Goal: Task Accomplishment & Management: Manage account settings

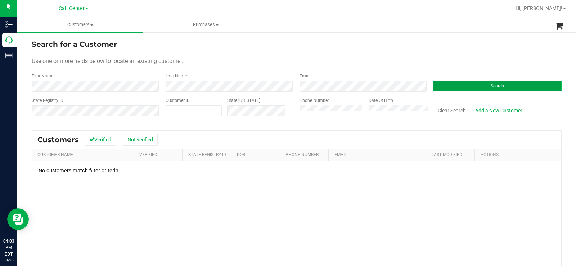
click at [462, 83] on button "Search" at bounding box center [497, 86] width 129 height 11
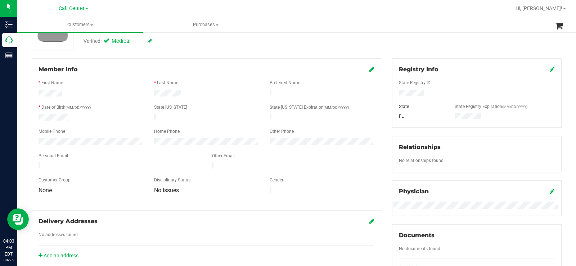
scroll to position [108, 0]
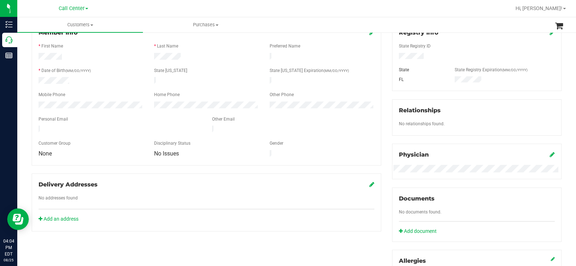
drag, startPoint x: 61, startPoint y: 150, endPoint x: 32, endPoint y: 45, distance: 109.4
click at [32, 45] on div "Member Info * First Name * Last Name Preferred Name * Date of Birth (MM/DD/YYYY…" at bounding box center [207, 94] width 350 height 144
click at [157, 180] on div "Delivery Addresses" at bounding box center [207, 184] width 336 height 9
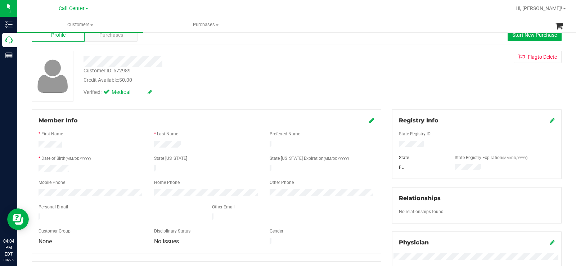
scroll to position [0, 0]
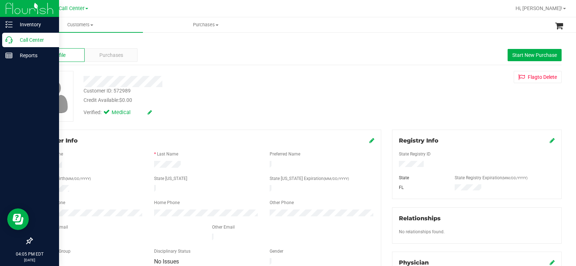
click at [14, 33] on div "Call Center" at bounding box center [30, 40] width 57 height 14
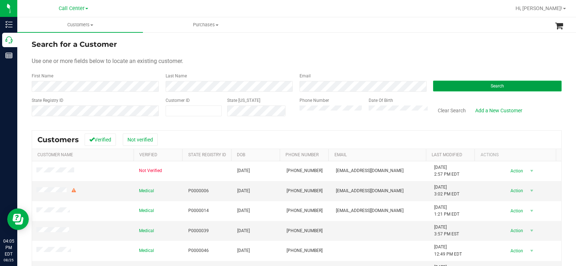
click at [479, 85] on button "Search" at bounding box center [497, 86] width 129 height 11
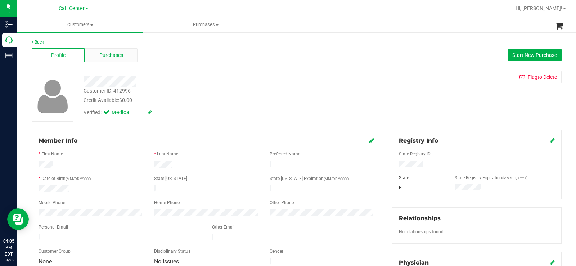
click at [126, 61] on div "Purchases" at bounding box center [111, 55] width 53 height 14
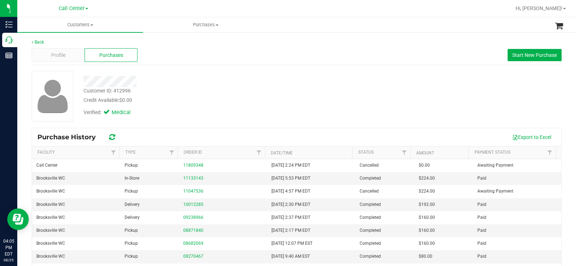
click at [289, 87] on div "Customer ID: 412996 Credit Available: $0.00" at bounding box center [213, 95] width 270 height 17
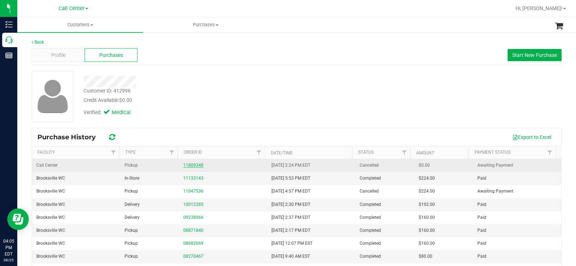
click at [190, 163] on link "11809348" at bounding box center [193, 165] width 20 height 5
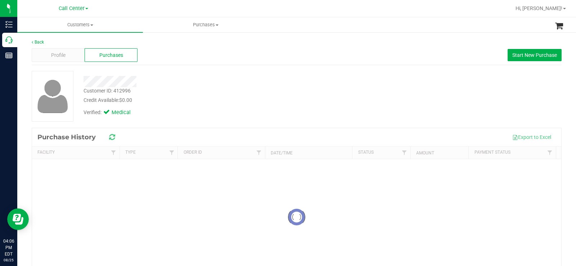
click at [232, 124] on div "Customer ID: 412996 Credit Available: $0.00 Verified: Medical" at bounding box center [297, 99] width 530 height 57
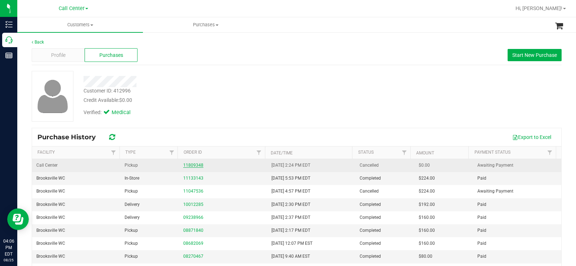
click at [195, 163] on link "11809348" at bounding box center [193, 165] width 20 height 5
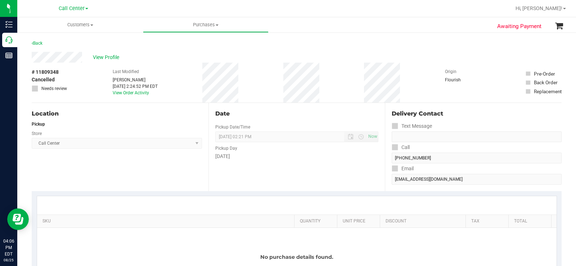
click at [127, 170] on div "Location Pickup Store Call Center Select Store Bonita Springs WC Boynton Beach …" at bounding box center [120, 147] width 177 height 88
click at [36, 44] on link "Back" at bounding box center [37, 43] width 11 height 5
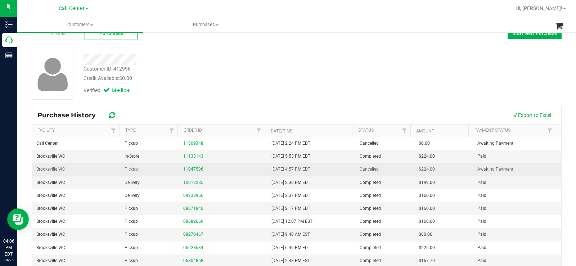
scroll to position [48, 0]
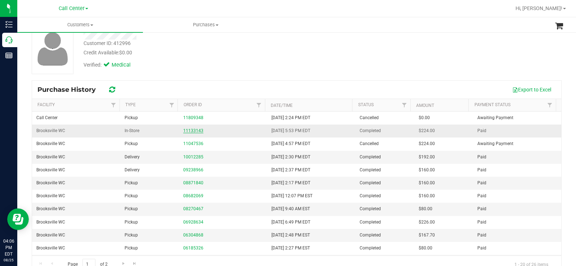
click at [188, 132] on link "11133143" at bounding box center [193, 130] width 20 height 5
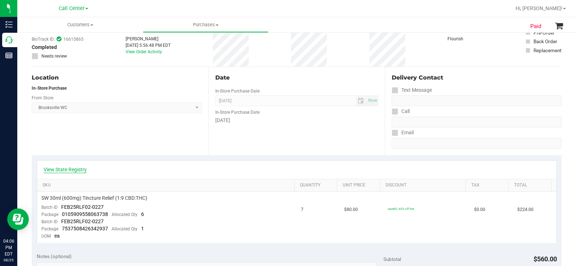
click at [81, 167] on link "View State Registry" at bounding box center [65, 169] width 43 height 7
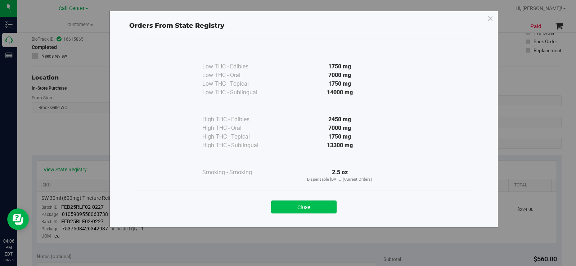
click at [306, 212] on button "Close" at bounding box center [304, 207] width 66 height 13
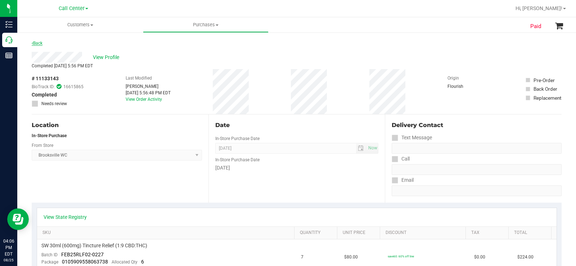
click at [42, 41] on link "Back" at bounding box center [37, 43] width 11 height 5
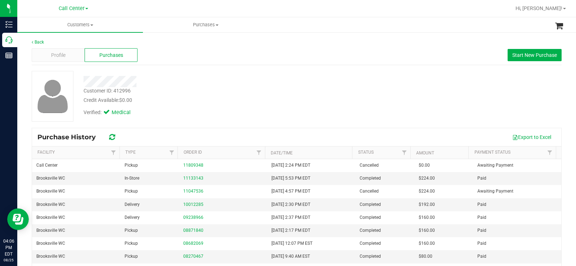
click at [362, 64] on div "Profile Purchases Start New Purchase" at bounding box center [297, 55] width 530 height 20
click at [541, 50] on button "Start New Purchase" at bounding box center [535, 55] width 54 height 12
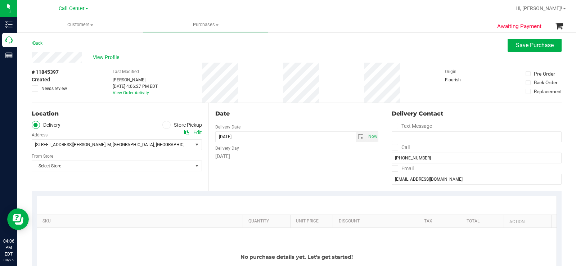
click at [165, 128] on span at bounding box center [166, 125] width 8 height 8
click at [0, 0] on input "Store Pickup" at bounding box center [0, 0] width 0 height 0
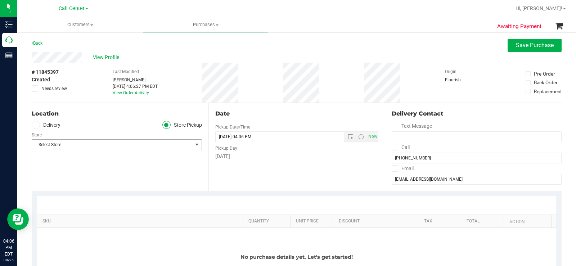
click at [166, 145] on span "Select Store" at bounding box center [112, 145] width 161 height 10
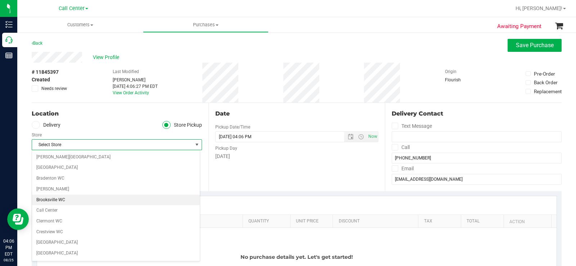
click at [81, 199] on li "Brooksville WC" at bounding box center [116, 200] width 168 height 11
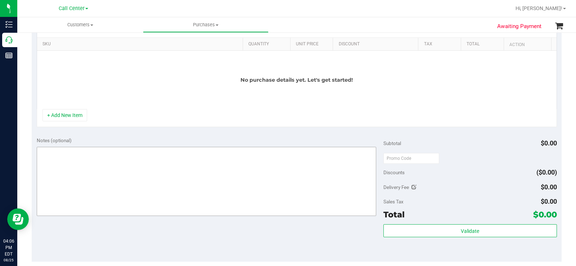
scroll to position [180, 0]
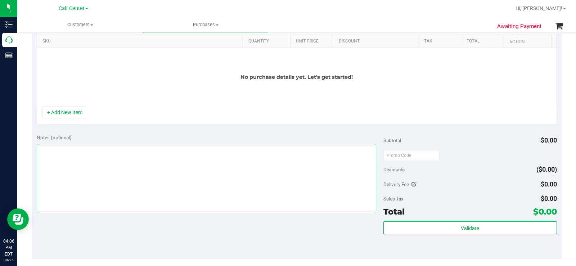
click at [137, 194] on textarea at bounding box center [206, 178] width 339 height 69
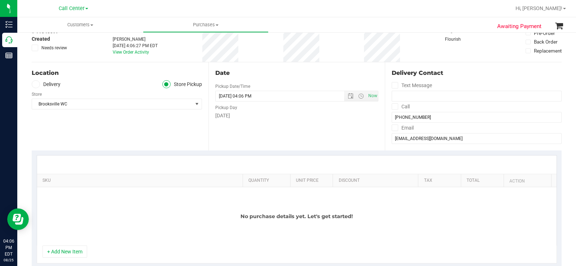
scroll to position [108, 0]
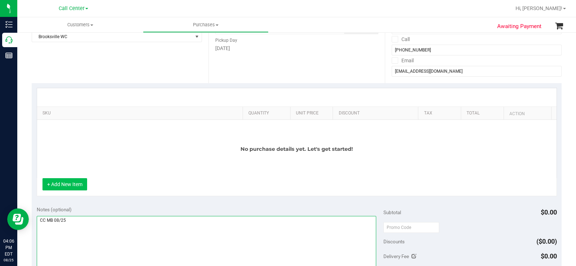
type textarea "CC MB 08/25"
click at [62, 182] on button "+ Add New Item" at bounding box center [64, 184] width 45 height 12
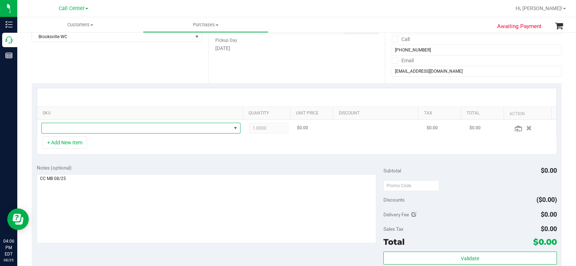
click at [123, 130] on span "NO DATA FOUND" at bounding box center [136, 128] width 189 height 10
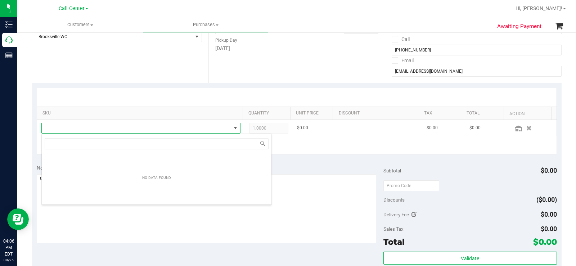
scroll to position [11, 193]
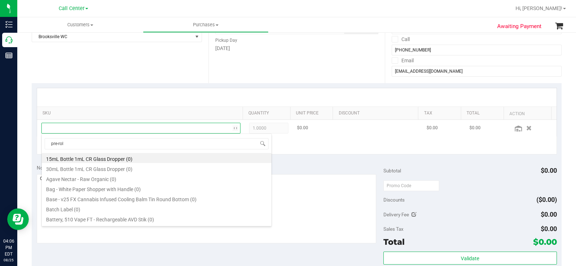
type input "pre-roll"
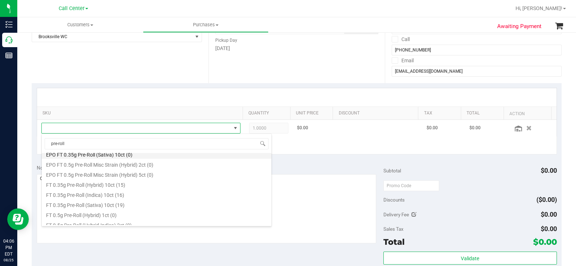
scroll to position [36, 0]
click at [154, 169] on li "FT 0.35g Pre-Roll (Hybrid) 10ct (15)" at bounding box center [157, 172] width 230 height 10
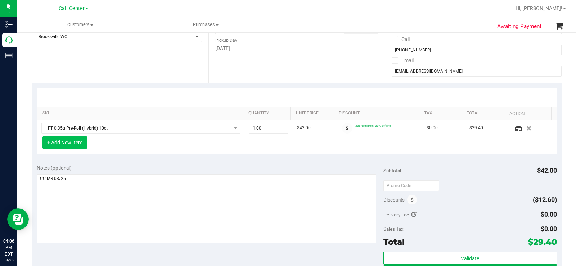
click at [68, 141] on button "+ Add New Item" at bounding box center [64, 142] width 45 height 12
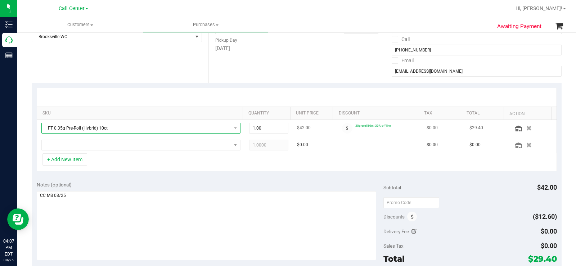
click at [147, 131] on span "FT 0.35g Pre-Roll (Hybrid) 10ct" at bounding box center [136, 128] width 189 height 10
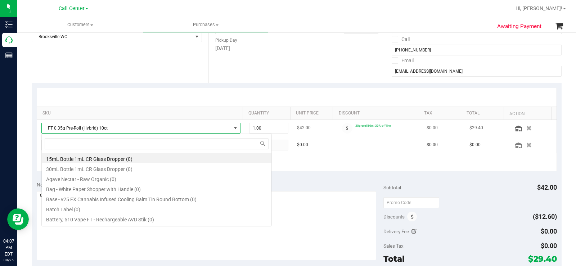
scroll to position [11, 193]
type input "pre-roll"
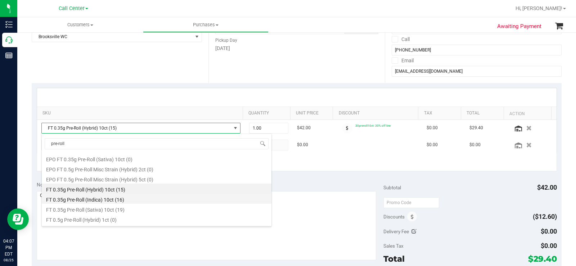
scroll to position [36, 0]
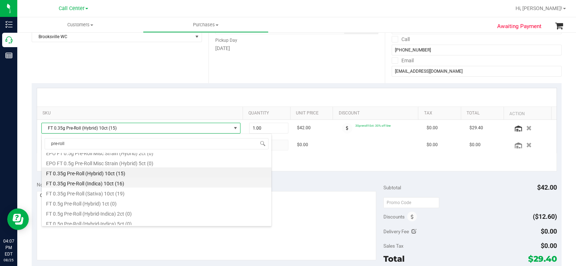
click at [121, 185] on li "FT 0.35g Pre-Roll (Indica) 10ct (16)" at bounding box center [157, 182] width 230 height 10
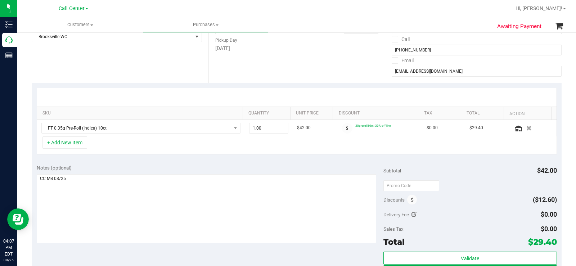
click at [78, 151] on div "+ Add New Item" at bounding box center [297, 145] width 520 height 18
click at [76, 146] on button "+ Add New Item" at bounding box center [64, 142] width 45 height 12
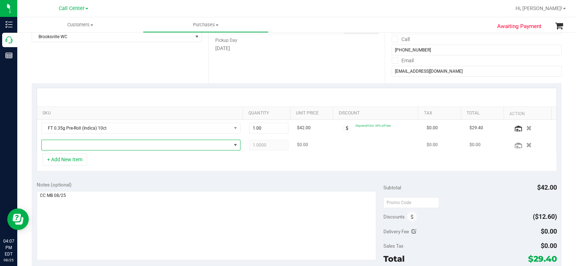
click at [98, 146] on span "NO DATA FOUND" at bounding box center [136, 145] width 189 height 10
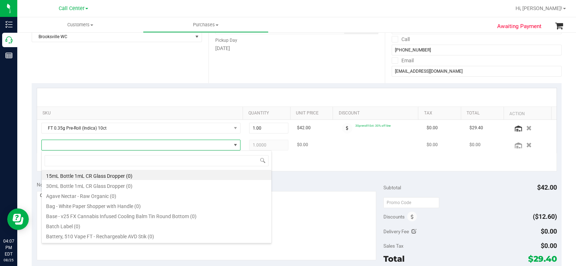
scroll to position [11, 193]
type input "relief"
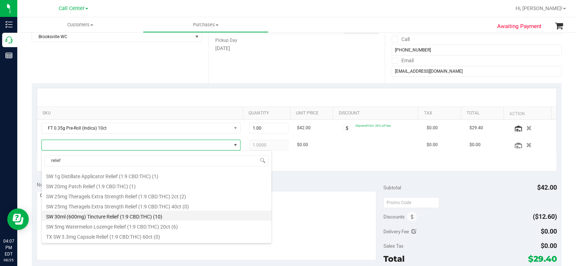
scroll to position [288, 0]
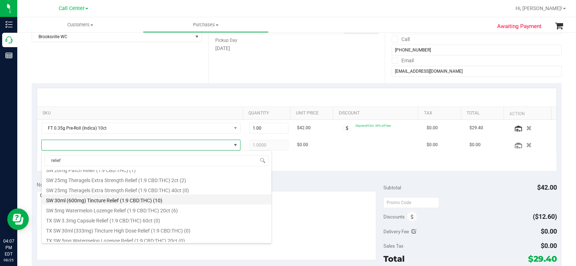
click at [168, 200] on li "SW 30ml (600mg) Tincture Relief (1:9 CBD:THC) (10)" at bounding box center [157, 199] width 230 height 10
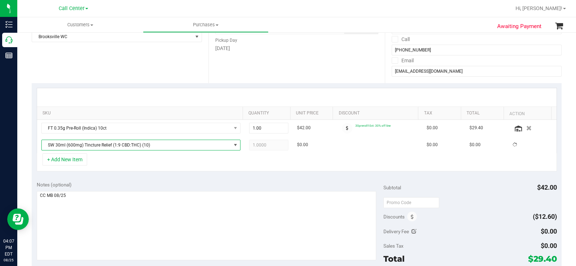
click at [320, 173] on div "SKU Quantity Unit Price Discount Tax Total Action FT 0.35g Pre-Roll (Indica) 10…" at bounding box center [297, 129] width 530 height 93
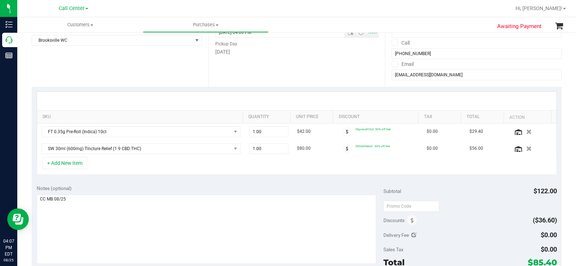
scroll to position [108, 0]
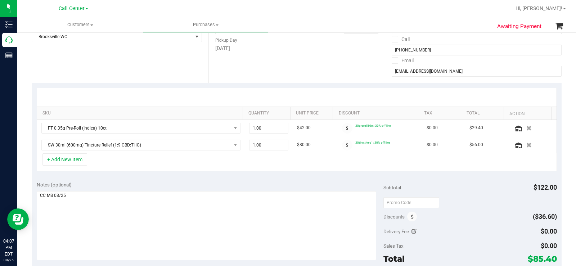
click at [161, 168] on div "+ Add New Item" at bounding box center [297, 162] width 520 height 18
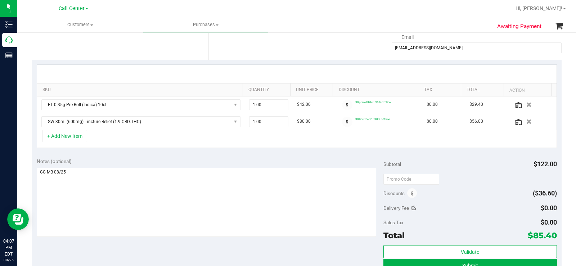
scroll to position [144, 0]
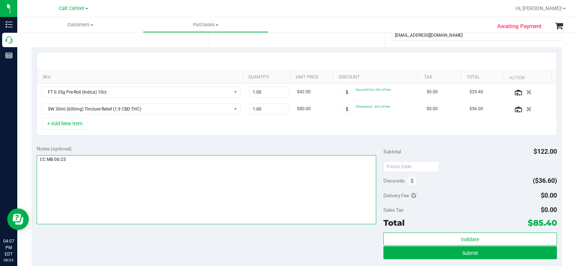
drag, startPoint x: 68, startPoint y: 163, endPoint x: 41, endPoint y: 164, distance: 27.7
click at [38, 164] on textarea at bounding box center [206, 189] width 339 height 69
click at [85, 162] on textarea at bounding box center [206, 189] width 339 height 69
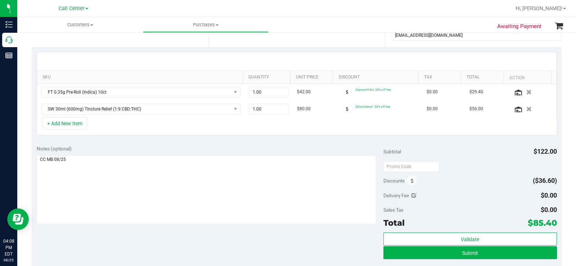
drag, startPoint x: 559, startPoint y: 220, endPoint x: 551, endPoint y: 225, distance: 9.0
click at [551, 225] on div "Awaiting Payment Back Save Purchase View Profile # 11845397 Created Needs revie…" at bounding box center [296, 150] width 559 height 524
click at [467, 220] on div "Total $85.40" at bounding box center [470, 222] width 174 height 13
drag, startPoint x: 522, startPoint y: 223, endPoint x: 551, endPoint y: 224, distance: 29.9
click at [551, 224] on div "Notes (optional) Subtotal $122.00 Discounts ($36.60) Delivery Fee $0.00 Sales T…" at bounding box center [297, 205] width 530 height 130
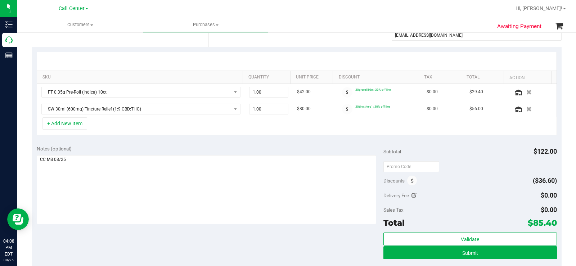
click at [499, 218] on div "Total $85.40" at bounding box center [470, 222] width 174 height 13
click at [428, 252] on button "Submit" at bounding box center [470, 252] width 174 height 13
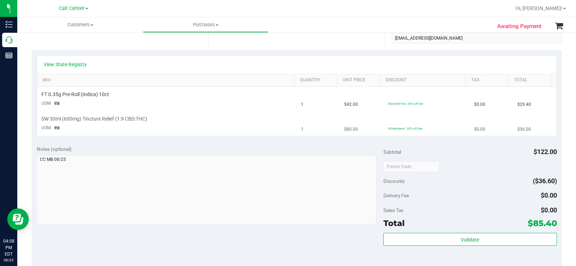
scroll to position [180, 0]
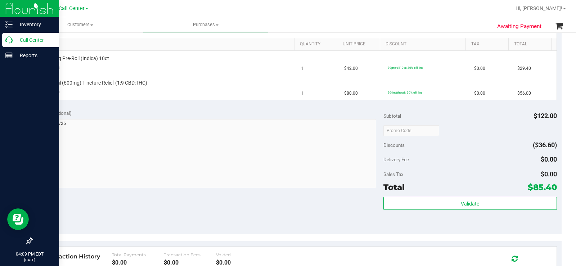
click at [12, 42] on icon at bounding box center [8, 39] width 7 height 7
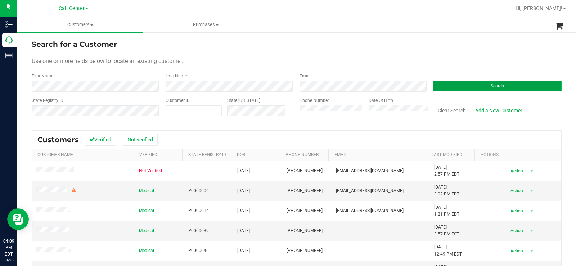
click at [450, 89] on button "Search" at bounding box center [497, 86] width 129 height 11
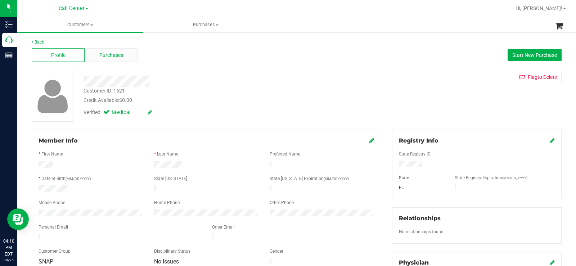
click at [129, 49] on div "Purchases" at bounding box center [111, 55] width 53 height 14
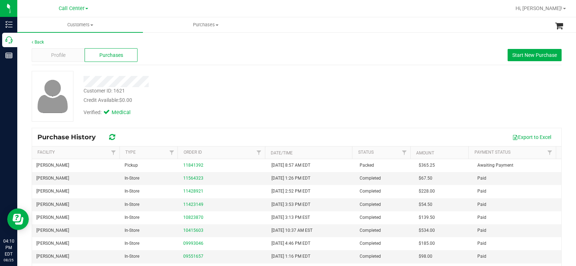
click at [234, 74] on div at bounding box center [213, 79] width 270 height 16
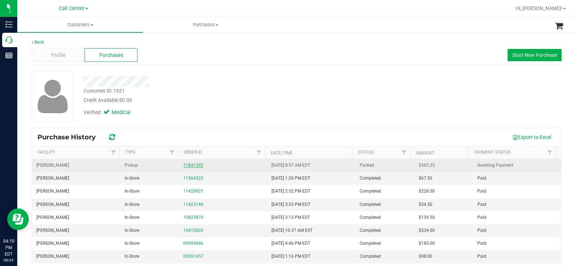
click at [184, 164] on link "11841392" at bounding box center [193, 165] width 20 height 5
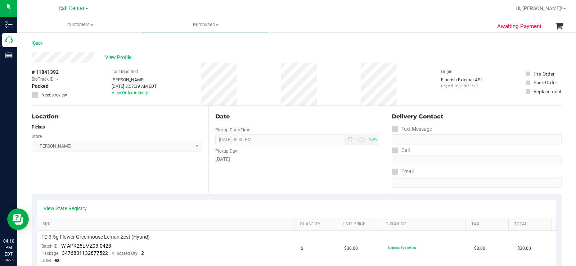
drag, startPoint x: 247, startPoint y: 161, endPoint x: 209, endPoint y: 118, distance: 57.1
click at [209, 118] on div "Date Pickup Date/Time 08/25/2025 Now 08/25/2025 08:30 PM Now Pickup Day Monday" at bounding box center [296, 150] width 177 height 88
click at [263, 183] on div "Date Pickup Date/Time 08/25/2025 Now 08/25/2025 08:30 PM Now Pickup Day Monday" at bounding box center [296, 150] width 177 height 88
click at [249, 163] on div "Date Pickup Date/Time 08/25/2025 Now 08/25/2025 08:30 PM Now Pickup Day Monday" at bounding box center [296, 150] width 177 height 88
drag, startPoint x: 239, startPoint y: 159, endPoint x: 206, endPoint y: 123, distance: 48.7
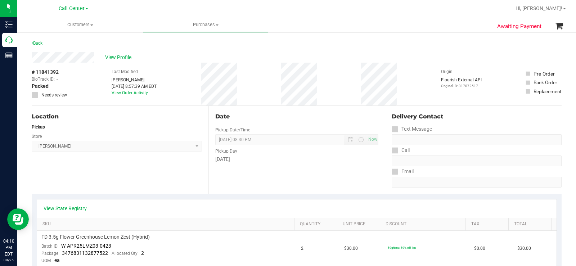
click at [208, 123] on div "Date Pickup Date/Time 08/25/2025 Now 08/25/2025 08:30 PM Now Pickup Day Monday" at bounding box center [296, 150] width 177 height 88
click at [248, 176] on div "Date Pickup Date/Time 08/25/2025 Now 08/25/2025 08:30 PM Now Pickup Day Monday" at bounding box center [296, 150] width 177 height 88
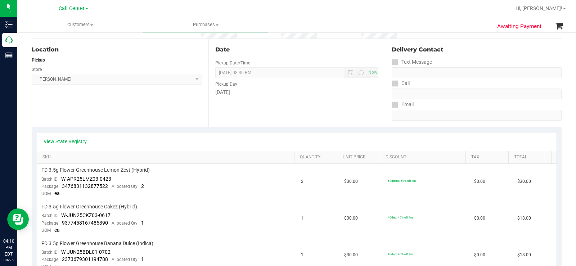
scroll to position [72, 0]
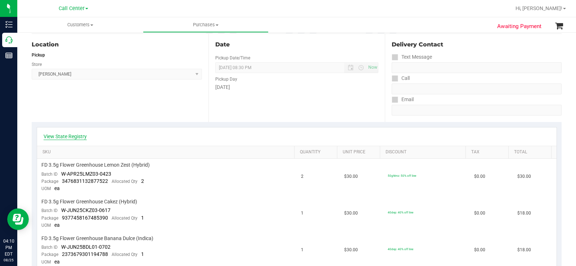
click at [71, 136] on link "View State Registry" at bounding box center [65, 136] width 43 height 7
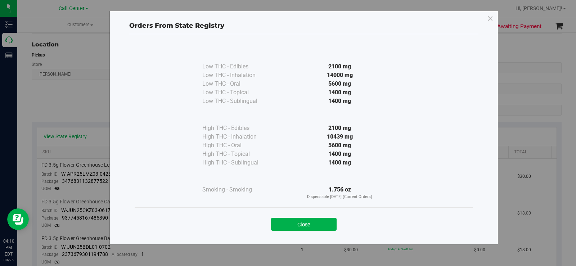
click at [305, 225] on button "Close" at bounding box center [304, 224] width 66 height 13
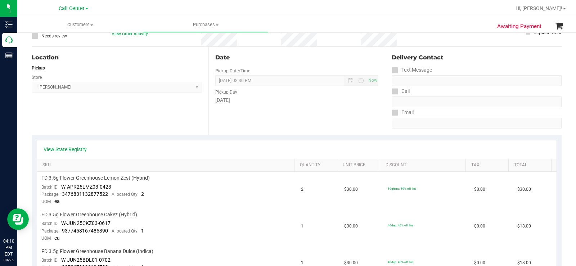
scroll to position [0, 0]
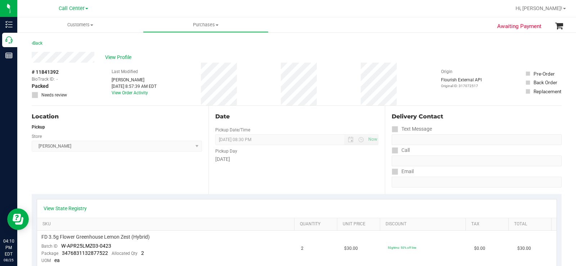
click at [117, 59] on span "View Profile" at bounding box center [119, 58] width 29 height 8
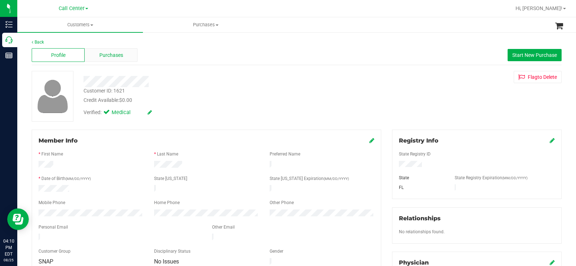
click at [121, 50] on div "Purchases" at bounding box center [111, 55] width 53 height 14
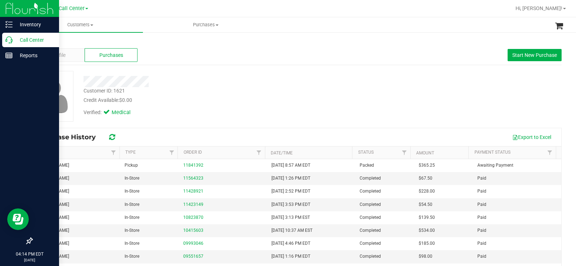
click at [13, 40] on p "Call Center" at bounding box center [34, 40] width 43 height 9
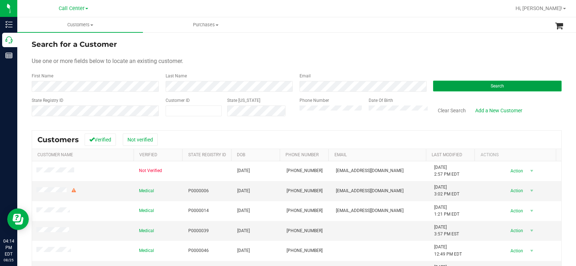
click at [509, 83] on button "Search" at bounding box center [497, 86] width 129 height 11
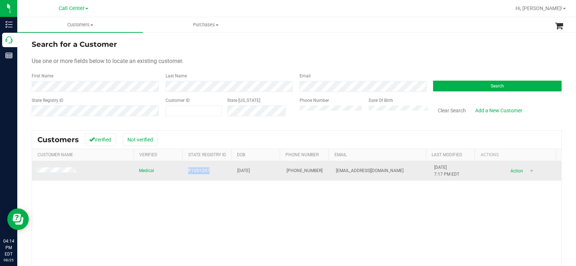
drag, startPoint x: 207, startPoint y: 168, endPoint x: 181, endPoint y: 171, distance: 25.3
click at [184, 171] on td "P1VD1297" at bounding box center [208, 170] width 49 height 19
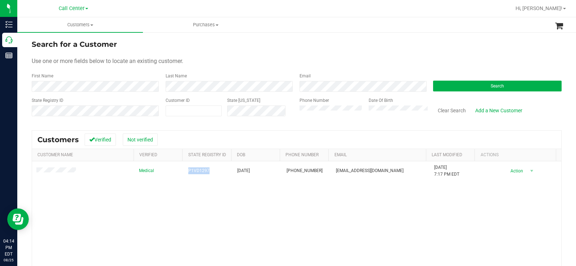
copy span "P1VD1297"
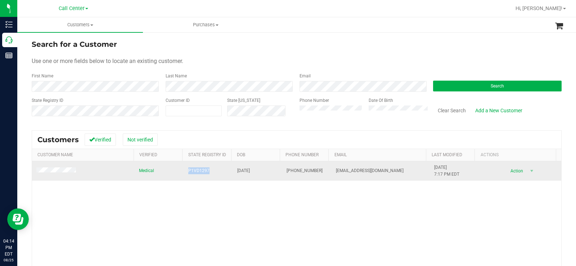
drag, startPoint x: 261, startPoint y: 170, endPoint x: 234, endPoint y: 173, distance: 26.8
click at [234, 173] on td "04/05/1990" at bounding box center [257, 170] width 49 height 19
copy span "04/05/1990"
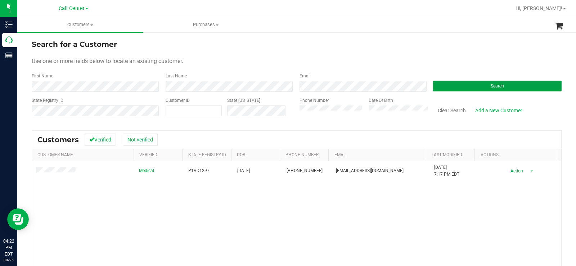
click at [460, 86] on button "Search" at bounding box center [497, 86] width 129 height 11
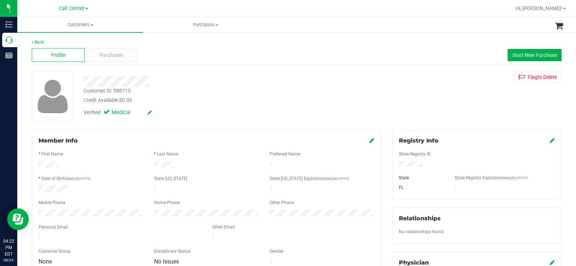
drag, startPoint x: 296, startPoint y: 113, endPoint x: 395, endPoint y: 151, distance: 105.2
click at [297, 113] on div "Verified: Medical" at bounding box center [213, 112] width 270 height 16
click at [396, 166] on div at bounding box center [476, 165] width 167 height 8
click at [191, 171] on div at bounding box center [207, 173] width 336 height 6
drag, startPoint x: 73, startPoint y: 187, endPoint x: 37, endPoint y: 190, distance: 35.4
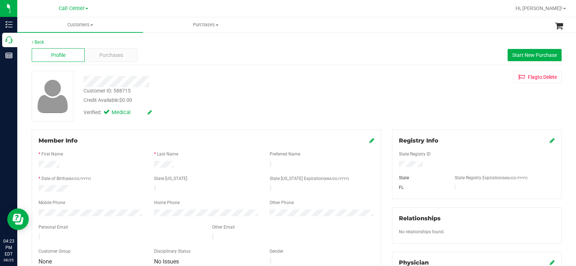
click at [37, 190] on div at bounding box center [91, 189] width 116 height 9
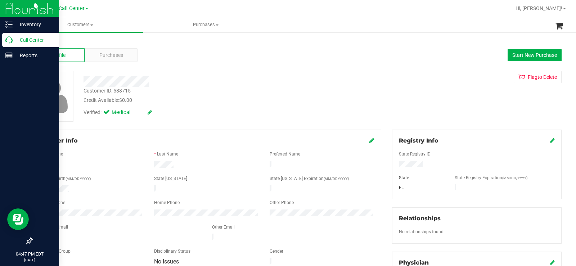
click at [14, 41] on p "Call Center" at bounding box center [34, 40] width 43 height 9
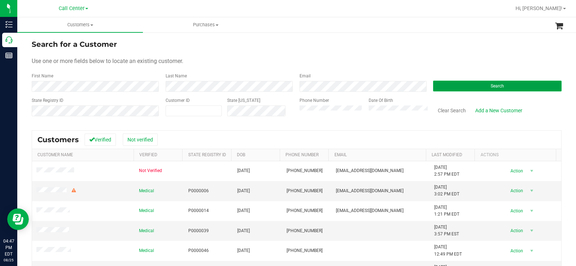
click at [446, 91] on button "Search" at bounding box center [497, 86] width 129 height 11
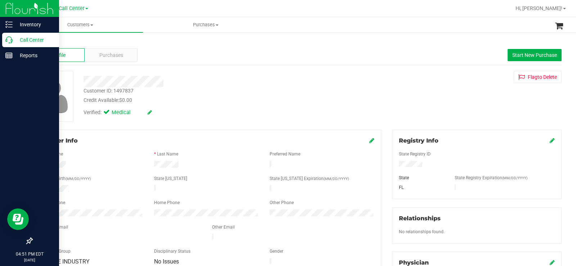
click at [8, 41] on icon at bounding box center [8, 39] width 7 height 7
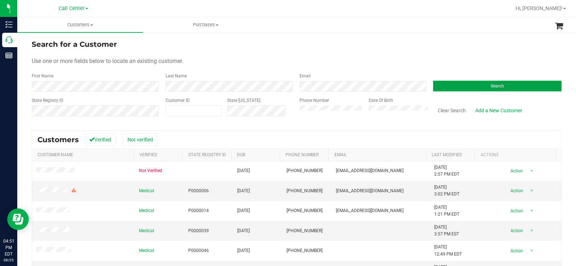
click at [464, 84] on button "Search" at bounding box center [497, 86] width 129 height 11
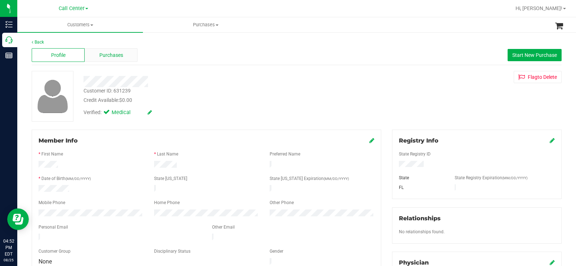
click at [130, 54] on div "Purchases" at bounding box center [111, 55] width 53 height 14
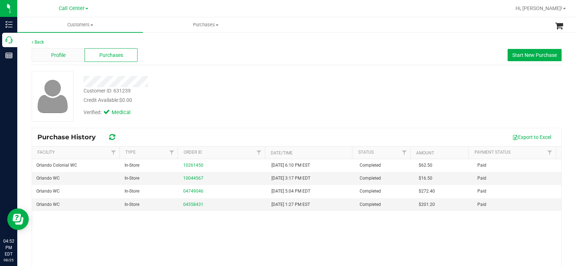
click at [60, 60] on div "Profile" at bounding box center [58, 55] width 53 height 14
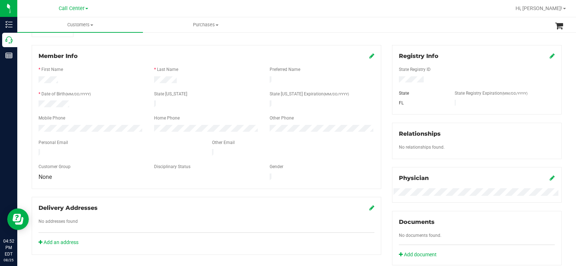
scroll to position [72, 0]
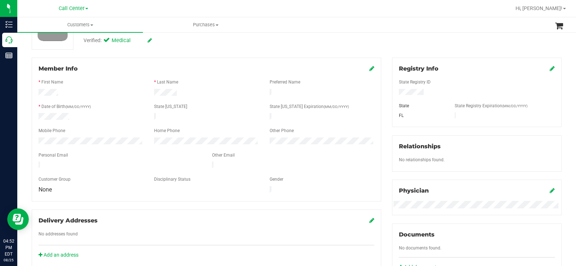
drag, startPoint x: 121, startPoint y: 160, endPoint x: 37, endPoint y: 161, distance: 83.9
click at [37, 162] on div at bounding box center [120, 166] width 174 height 9
click at [136, 184] on div at bounding box center [207, 185] width 336 height 2
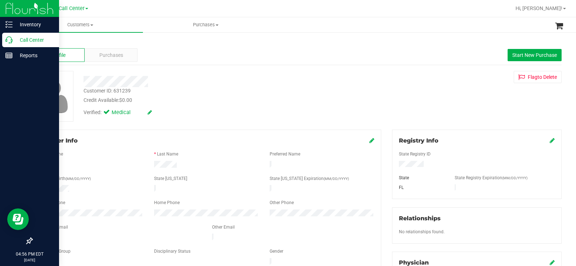
click at [20, 40] on p "Call Center" at bounding box center [34, 40] width 43 height 9
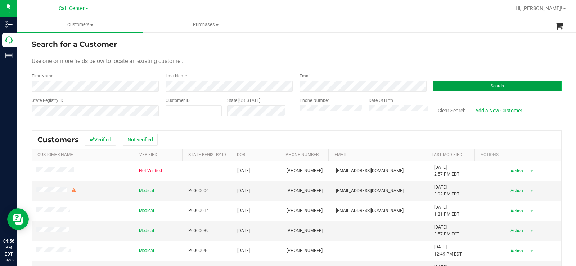
click at [471, 84] on button "Search" at bounding box center [497, 86] width 129 height 11
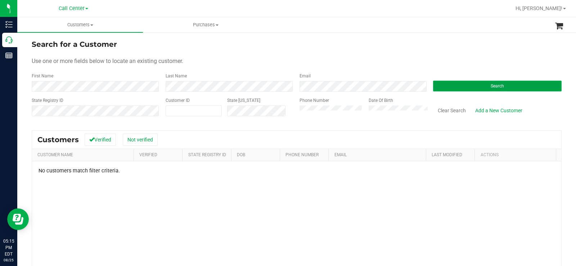
click at [455, 88] on button "Search" at bounding box center [497, 86] width 129 height 11
click at [294, 113] on div "Phone Number Date Of Birth" at bounding box center [361, 110] width 134 height 26
click at [524, 91] on button "Search" at bounding box center [497, 86] width 129 height 11
click at [468, 82] on button "Search" at bounding box center [497, 86] width 129 height 11
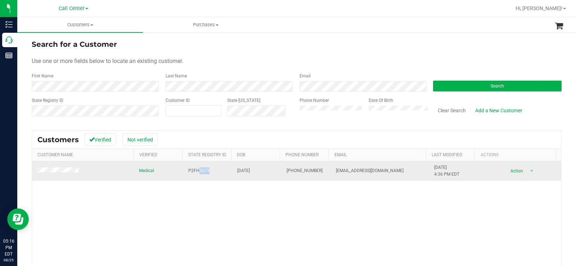
drag, startPoint x: 216, startPoint y: 168, endPoint x: 195, endPoint y: 170, distance: 20.6
click at [195, 170] on td "P2FH5073" at bounding box center [208, 170] width 49 height 19
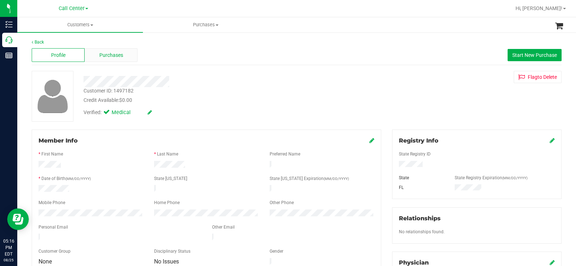
click at [127, 56] on div "Purchases" at bounding box center [111, 55] width 53 height 14
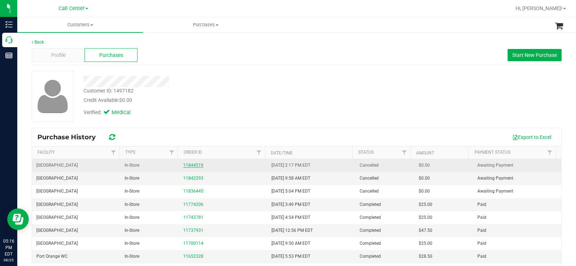
click at [195, 165] on link "11844519" at bounding box center [193, 165] width 20 height 5
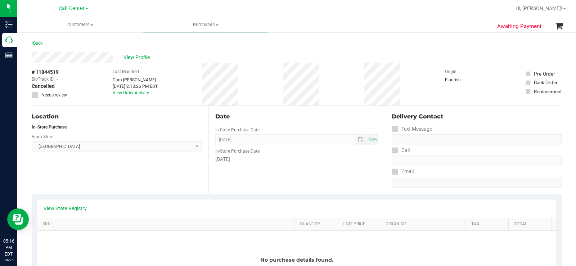
click at [282, 78] on div "# 11844519 BioTrack ID: - Cancelled Needs review Last Modified Cam Cercy Aug 25…" at bounding box center [297, 84] width 530 height 43
click at [41, 42] on link "Back" at bounding box center [37, 43] width 11 height 5
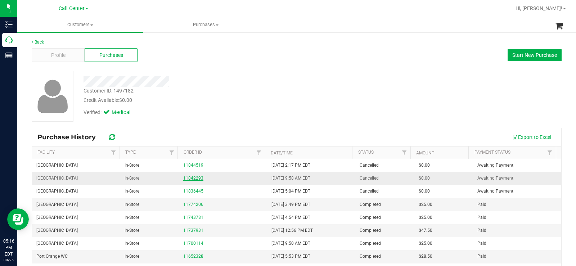
click at [192, 179] on link "11842293" at bounding box center [193, 178] width 20 height 5
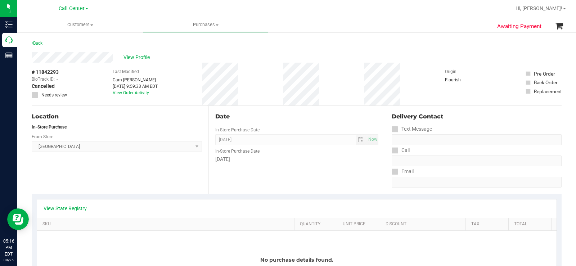
click at [280, 79] on div "# 11842293 BioTrack ID: - Cancelled Needs review Last Modified Cam Cercy Aug 25…" at bounding box center [297, 84] width 530 height 43
click at [149, 55] on span "View Profile" at bounding box center [137, 58] width 29 height 8
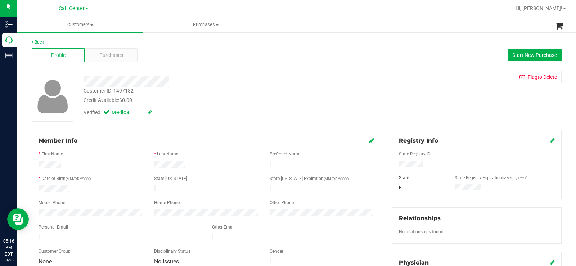
drag, startPoint x: 80, startPoint y: 186, endPoint x: 36, endPoint y: 188, distance: 44.3
click at [36, 188] on div at bounding box center [91, 189] width 116 height 9
click at [122, 59] on div "Purchases" at bounding box center [111, 55] width 53 height 14
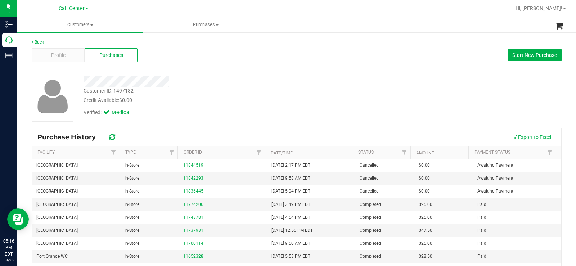
click at [288, 113] on div "Verified: Medical" at bounding box center [213, 112] width 270 height 16
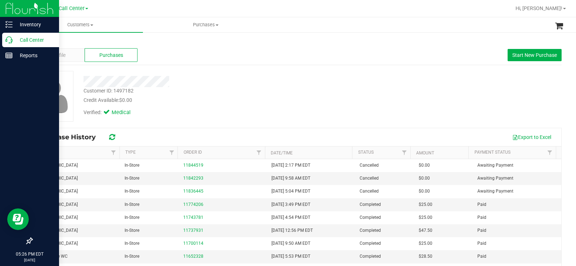
click at [15, 38] on p "Call Center" at bounding box center [34, 40] width 43 height 9
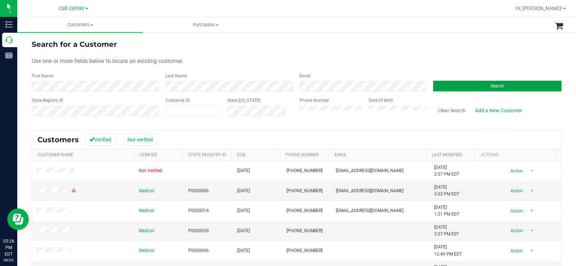
click at [471, 90] on button "Search" at bounding box center [497, 86] width 129 height 11
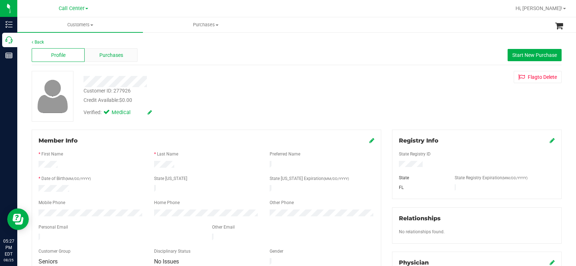
click at [126, 56] on div "Purchases" at bounding box center [111, 55] width 53 height 14
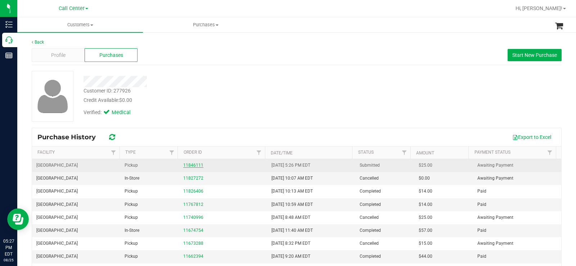
click at [186, 167] on link "11846111" at bounding box center [193, 165] width 20 height 5
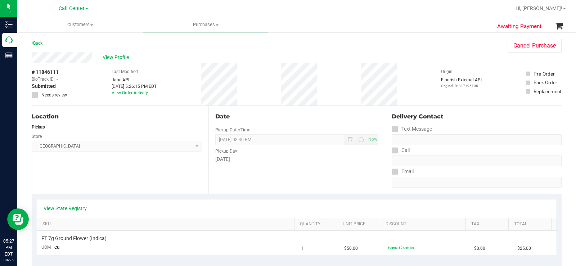
click at [186, 167] on div "Location Pickup Store Lakeland WC Select Store Bonita Springs WC Boynton Beach …" at bounding box center [120, 150] width 177 height 88
click at [115, 58] on span "View Profile" at bounding box center [117, 58] width 29 height 8
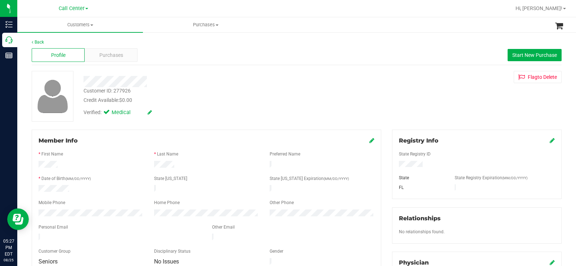
click at [85, 83] on div at bounding box center [213, 81] width 270 height 11
click at [120, 50] on div "Purchases" at bounding box center [111, 55] width 53 height 14
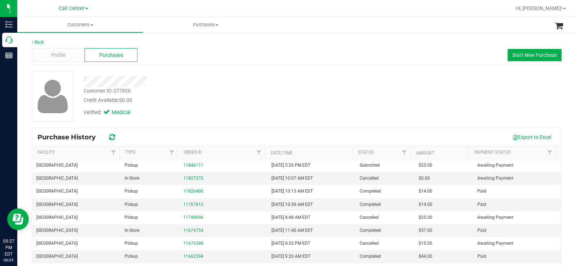
click at [173, 54] on div "Profile Purchases Start New Purchase" at bounding box center [297, 55] width 530 height 20
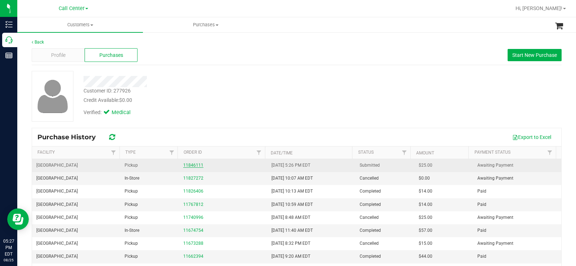
click at [192, 166] on link "11846111" at bounding box center [193, 165] width 20 height 5
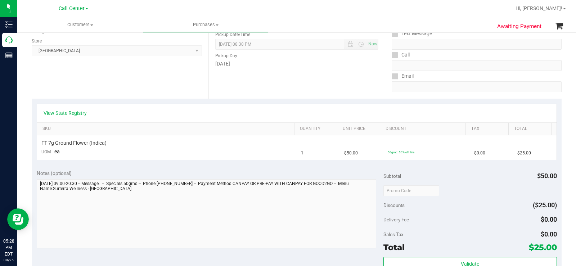
scroll to position [108, 0]
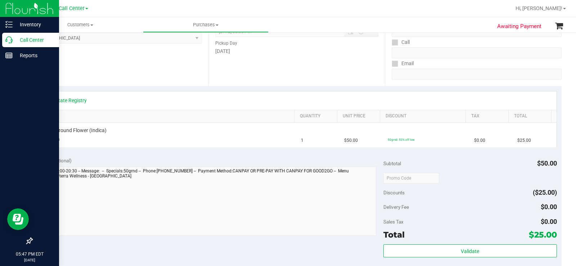
click at [16, 40] on p "Call Center" at bounding box center [34, 40] width 43 height 9
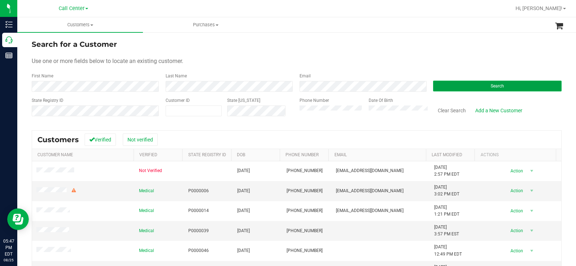
click at [472, 86] on button "Search" at bounding box center [497, 86] width 129 height 11
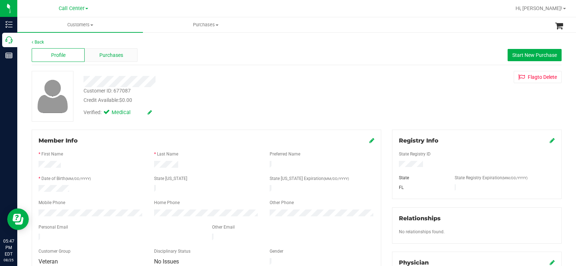
click at [117, 55] on span "Purchases" at bounding box center [111, 55] width 24 height 8
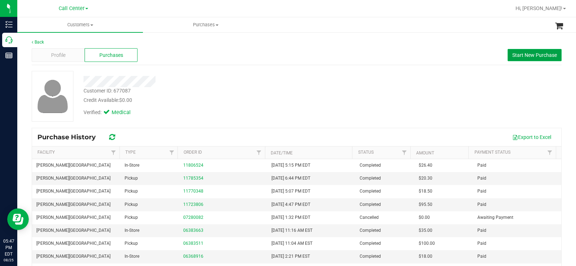
click at [532, 57] on span "Start New Purchase" at bounding box center [534, 55] width 45 height 6
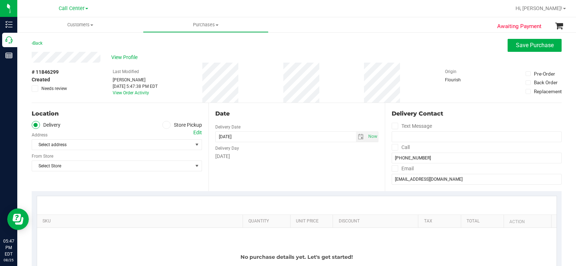
click at [167, 127] on span at bounding box center [166, 125] width 8 height 8
click at [0, 0] on input "Store Pickup" at bounding box center [0, 0] width 0 height 0
click at [149, 152] on div "Location Delivery Store Pickup Store Select Store Select Store Bonita Springs W…" at bounding box center [120, 147] width 177 height 88
click at [150, 146] on span "Select Store" at bounding box center [112, 145] width 161 height 10
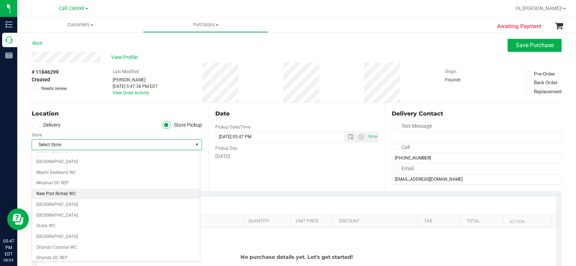
scroll to position [216, 0]
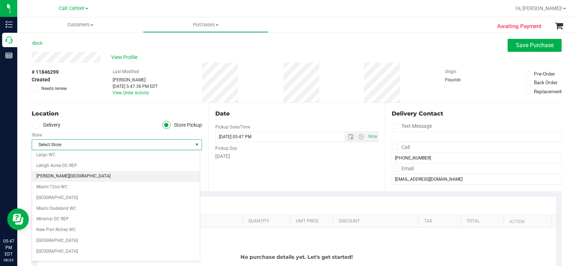
click at [71, 175] on li "[PERSON_NAME][GEOGRAPHIC_DATA]" at bounding box center [116, 176] width 168 height 11
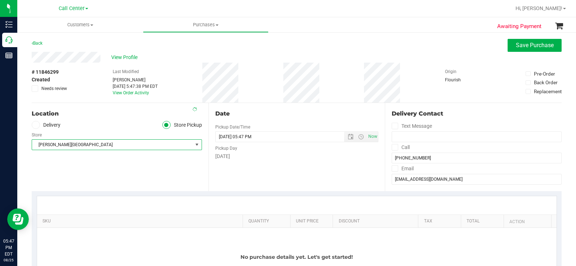
click at [229, 180] on div "Date Pickup Date/Time 08/25/2025 Now 08/25/2025 05:47 PM Now Pickup Day Monday" at bounding box center [296, 147] width 177 height 88
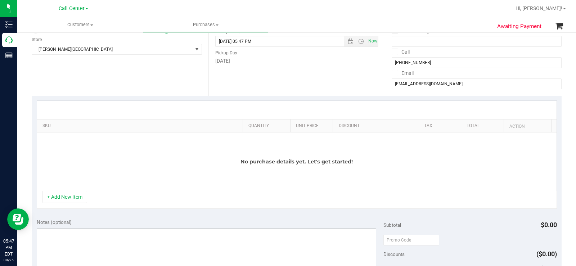
scroll to position [108, 0]
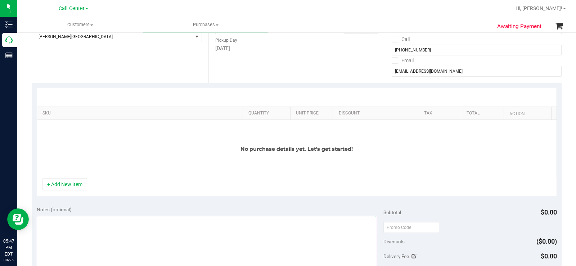
click at [75, 221] on textarea at bounding box center [206, 250] width 339 height 69
drag, startPoint x: 58, startPoint y: 222, endPoint x: 63, endPoint y: 223, distance: 4.8
click at [59, 222] on textarea at bounding box center [206, 250] width 339 height 69
drag, startPoint x: 303, startPoint y: 240, endPoint x: 308, endPoint y: 205, distance: 35.6
click at [303, 239] on textarea at bounding box center [206, 250] width 339 height 69
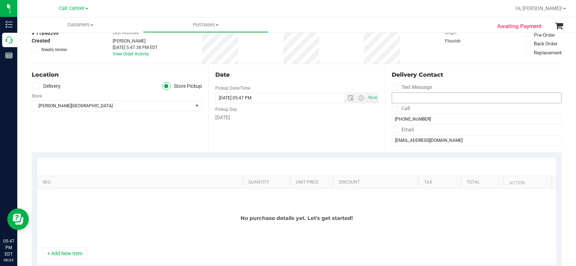
scroll to position [0, 0]
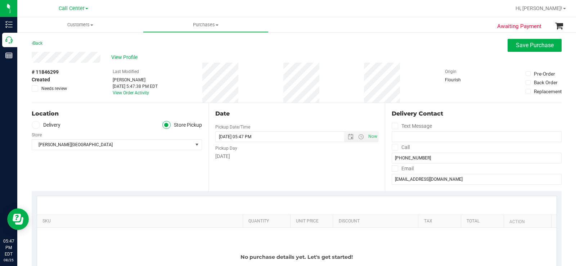
type textarea "CC MB 08/25"
click at [527, 29] on span "Awaiting Payment" at bounding box center [519, 26] width 44 height 8
click at [528, 44] on span "Save Purchase" at bounding box center [535, 45] width 38 height 7
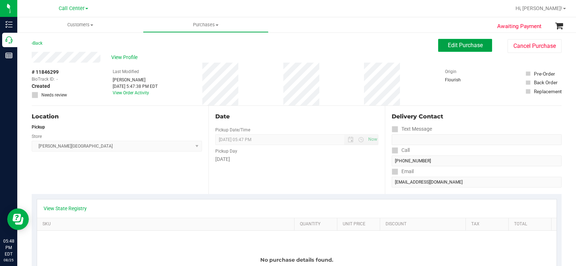
click at [473, 43] on span "Edit Purchase" at bounding box center [465, 45] width 35 height 7
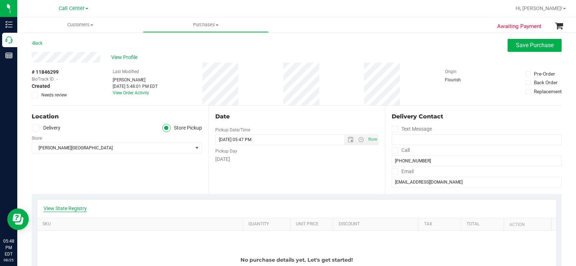
click at [78, 206] on link "View State Registry" at bounding box center [65, 208] width 43 height 7
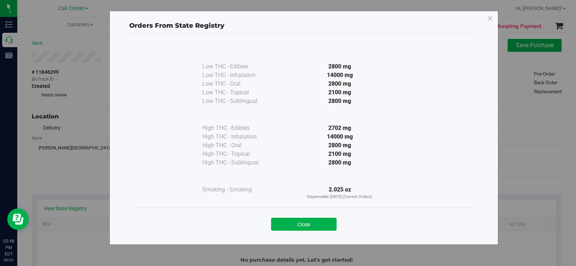
click at [315, 231] on div "Close" at bounding box center [304, 221] width 338 height 29
click at [314, 223] on button "Close" at bounding box center [304, 224] width 66 height 13
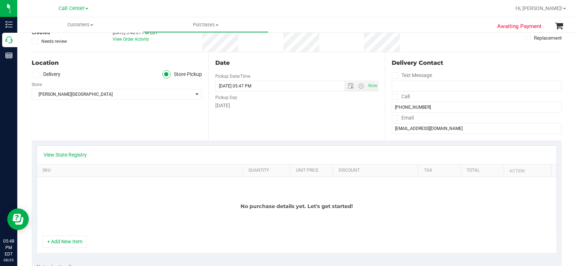
scroll to position [144, 0]
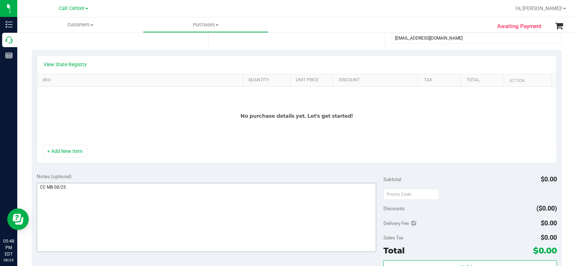
click at [71, 148] on button "+ Add New Item" at bounding box center [64, 151] width 45 height 12
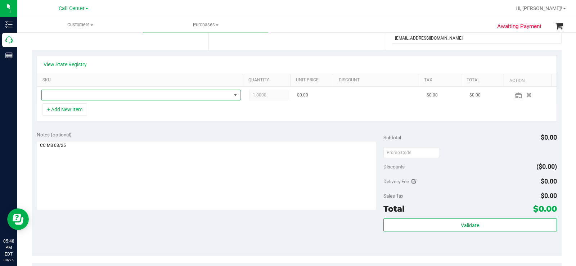
click at [135, 95] on span "NO DATA FOUND" at bounding box center [136, 95] width 189 height 10
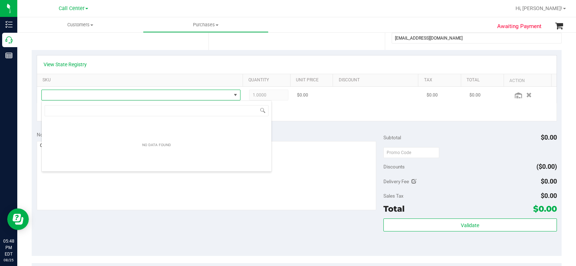
scroll to position [11, 195]
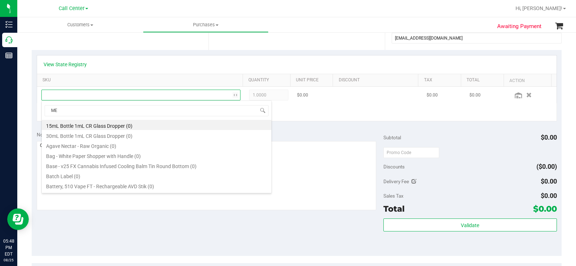
type input "MEC"
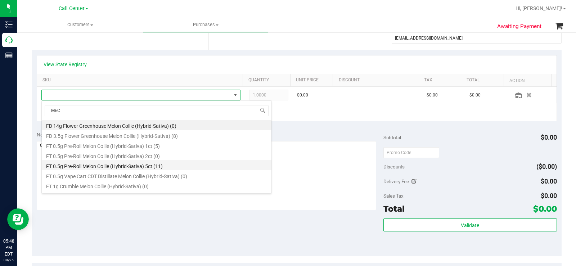
click at [147, 165] on li "FT 0.5g Pre-Roll Melon Collie (Hybrid-Sativa) 5ct (11)" at bounding box center [157, 165] width 230 height 10
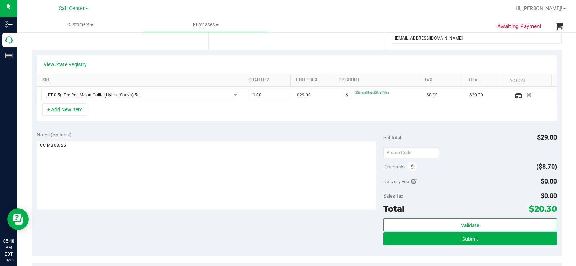
click at [254, 127] on div "Notes (optional) Subtotal $29.00 Discounts ($8.70) Delivery Fee $0.00 Sales Tax…" at bounding box center [297, 191] width 530 height 130
click at [72, 62] on link "View State Registry" at bounding box center [65, 64] width 43 height 7
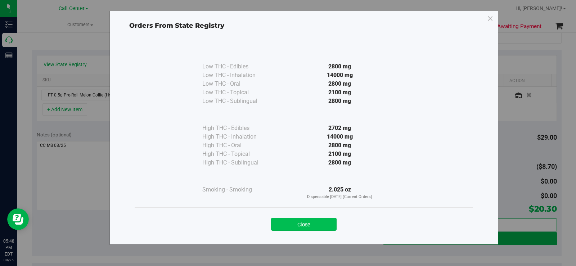
click at [325, 224] on button "Close" at bounding box center [304, 224] width 66 height 13
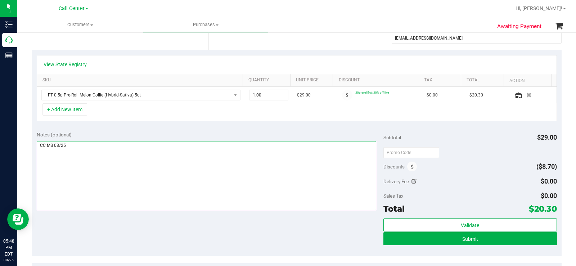
click at [252, 168] on textarea at bounding box center [206, 175] width 339 height 69
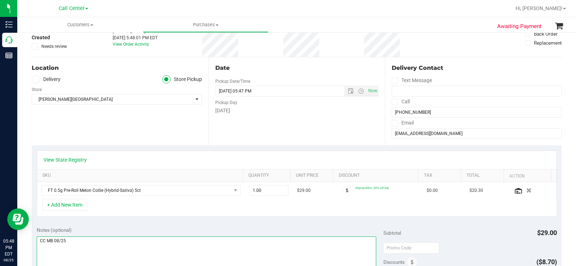
scroll to position [36, 0]
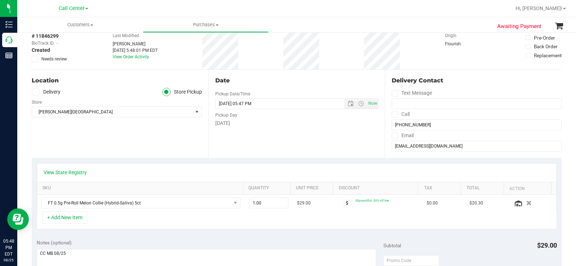
click at [281, 162] on div "View State Registry SKU Quantity Unit Price Discount Tax Total Action FT 0.5g P…" at bounding box center [297, 196] width 530 height 76
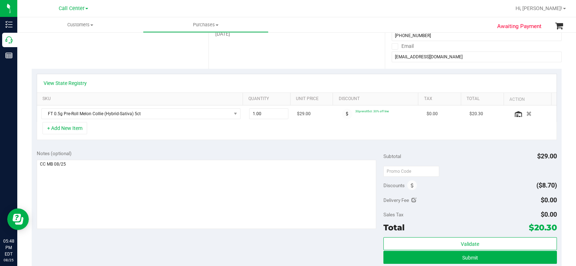
scroll to position [144, 0]
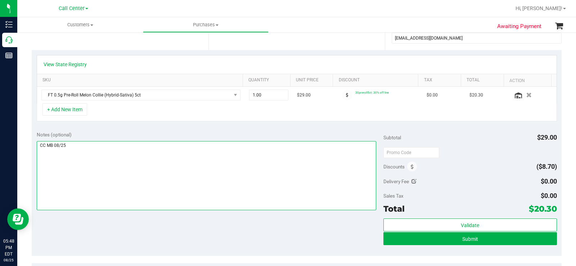
click at [273, 163] on textarea at bounding box center [206, 175] width 339 height 69
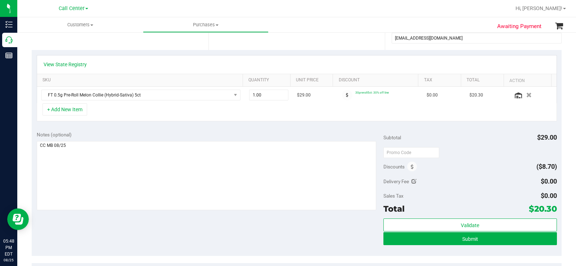
drag, startPoint x: 562, startPoint y: 208, endPoint x: 550, endPoint y: 209, distance: 11.9
click at [550, 209] on div "Awaiting Payment Back Save Purchase View Profile # 11846299 BioTrack ID: - Crea…" at bounding box center [296, 143] width 559 height 510
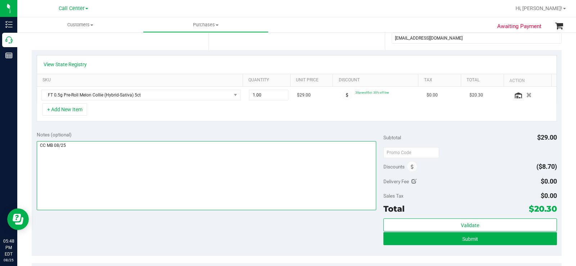
click at [206, 169] on textarea at bounding box center [206, 175] width 339 height 69
drag, startPoint x: 85, startPoint y: 149, endPoint x: 46, endPoint y: 152, distance: 39.7
click at [41, 150] on textarea at bounding box center [206, 175] width 339 height 69
click at [161, 174] on textarea at bounding box center [206, 175] width 339 height 69
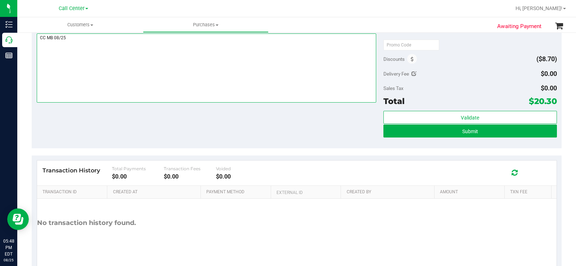
scroll to position [252, 0]
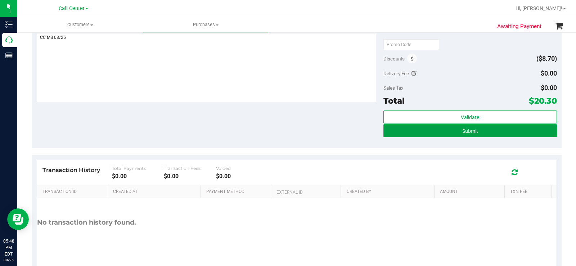
click at [396, 132] on button "Submit" at bounding box center [470, 130] width 174 height 13
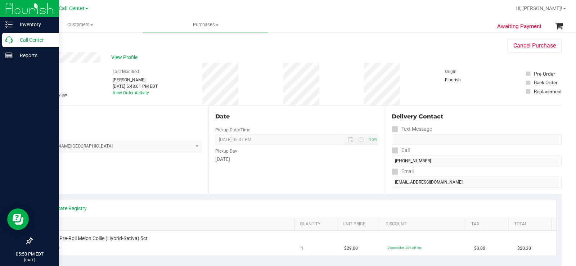
click at [13, 40] on p "Call Center" at bounding box center [34, 40] width 43 height 9
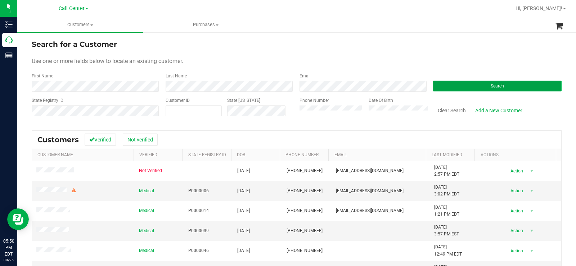
click at [467, 87] on button "Search" at bounding box center [497, 86] width 129 height 11
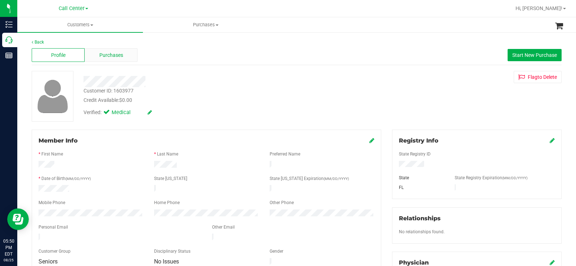
click at [120, 57] on span "Purchases" at bounding box center [111, 55] width 24 height 8
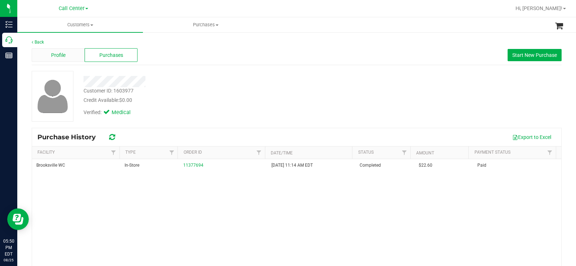
click at [72, 57] on div "Profile" at bounding box center [58, 55] width 53 height 14
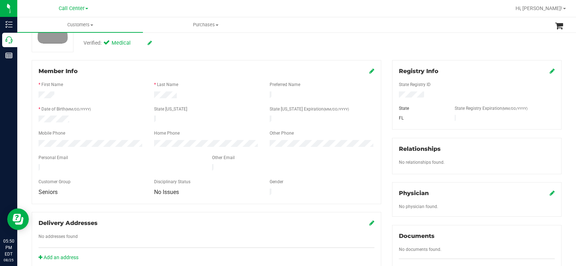
scroll to position [72, 0]
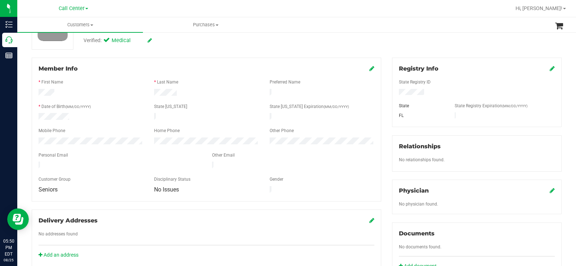
click at [52, 186] on span "Seniors" at bounding box center [48, 189] width 19 height 7
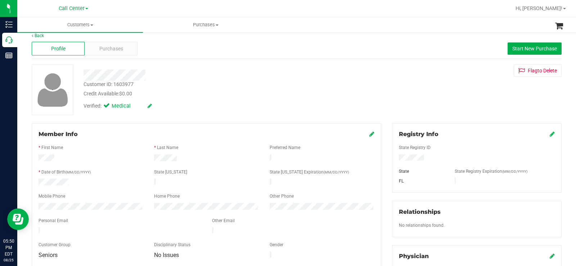
scroll to position [0, 0]
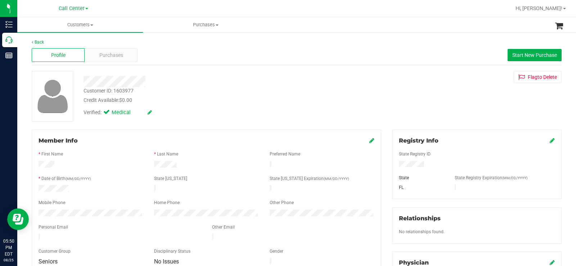
click at [39, 166] on div at bounding box center [206, 165] width 347 height 9
click at [183, 165] on div at bounding box center [207, 165] width 116 height 9
drag, startPoint x: 180, startPoint y: 165, endPoint x: 38, endPoint y: 166, distance: 141.8
click at [38, 166] on div at bounding box center [206, 165] width 347 height 9
click at [125, 179] on div "* Date of Birth (MM/DD/YYYY)" at bounding box center [91, 179] width 116 height 8
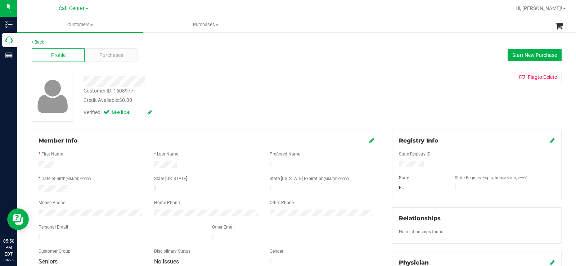
drag, startPoint x: 184, startPoint y: 163, endPoint x: 36, endPoint y: 164, distance: 147.9
click at [36, 164] on div at bounding box center [206, 165] width 347 height 9
click at [95, 162] on div at bounding box center [91, 165] width 116 height 9
drag, startPoint x: 117, startPoint y: 235, endPoint x: 28, endPoint y: 234, distance: 89.3
click at [28, 234] on div "Member Info * First Name * Last Name Preferred Name * Date of Birth (MM/DD/YYYY…" at bounding box center [206, 235] width 360 height 210
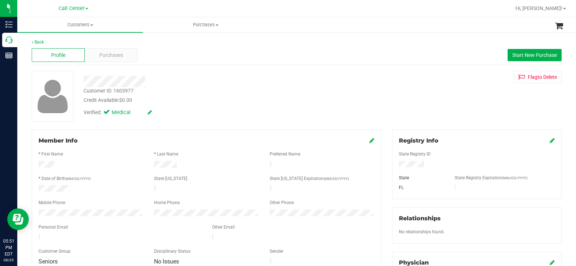
click at [207, 83] on div at bounding box center [213, 81] width 270 height 11
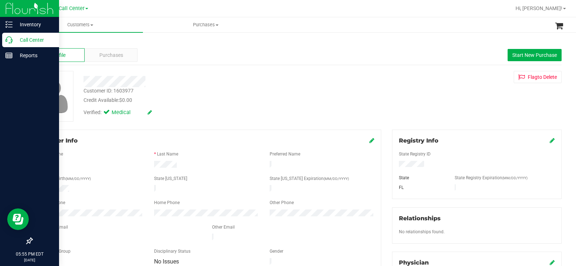
click at [7, 36] on icon at bounding box center [8, 39] width 7 height 7
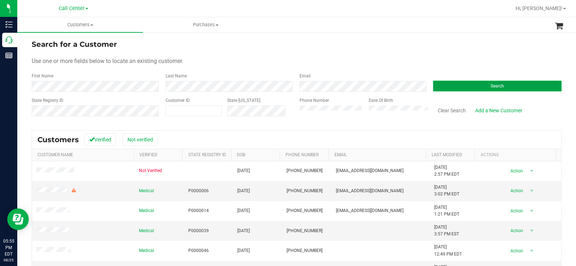
click at [474, 88] on button "Search" at bounding box center [497, 86] width 129 height 11
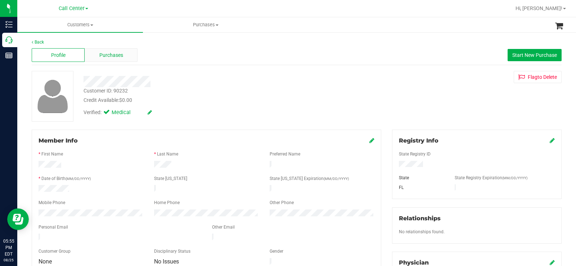
click at [116, 54] on span "Purchases" at bounding box center [111, 55] width 24 height 8
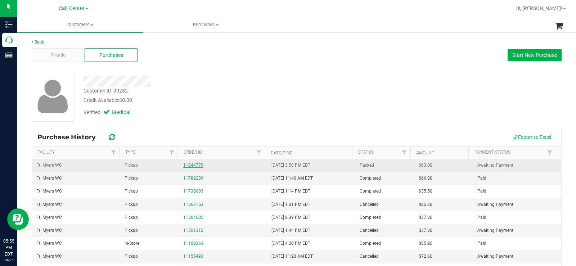
click at [197, 166] on link "11844779" at bounding box center [193, 165] width 20 height 5
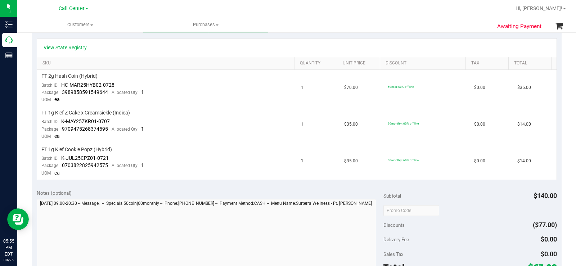
scroll to position [180, 0]
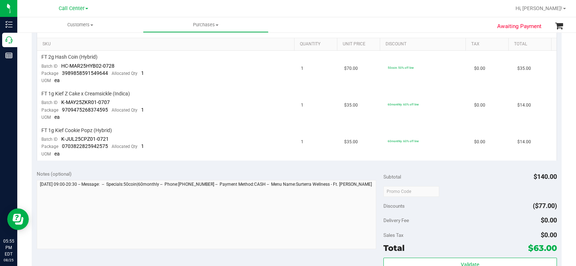
click at [37, 179] on div "Notes (optional)" at bounding box center [210, 210] width 347 height 81
drag, startPoint x: 60, startPoint y: 174, endPoint x: 32, endPoint y: 174, distance: 28.1
click at [32, 174] on div "Notes (optional) Subtotal $140.00 Discounts ($77.00) Delivery Fee $0.00 Sales T…" at bounding box center [297, 230] width 530 height 130
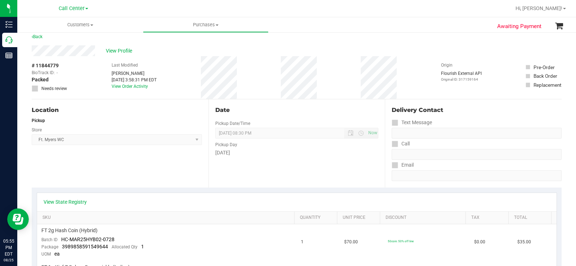
scroll to position [0, 0]
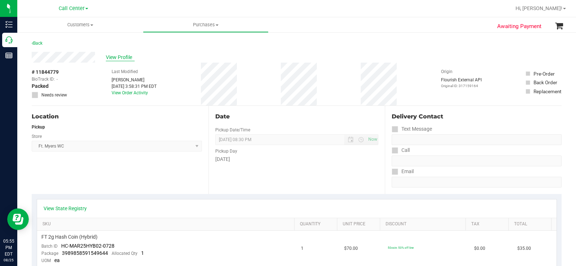
click at [128, 57] on span "View Profile" at bounding box center [120, 58] width 29 height 8
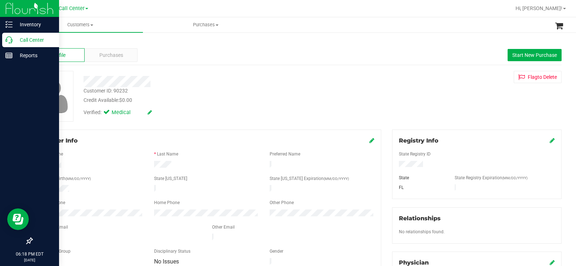
click at [9, 38] on icon at bounding box center [8, 39] width 7 height 7
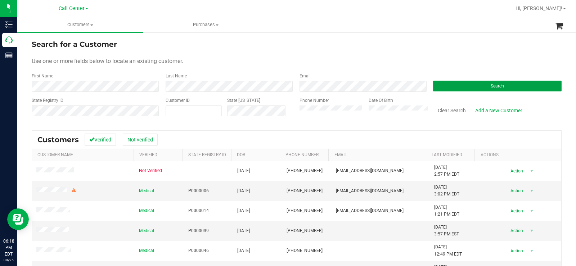
click at [450, 85] on button "Search" at bounding box center [497, 86] width 129 height 11
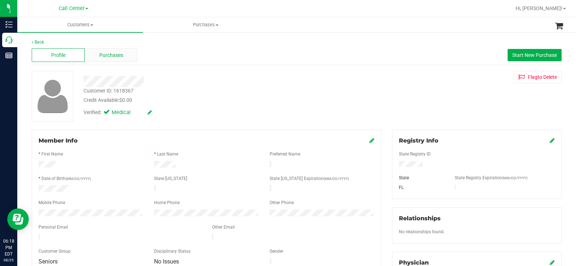
click at [110, 56] on span "Purchases" at bounding box center [111, 55] width 24 height 8
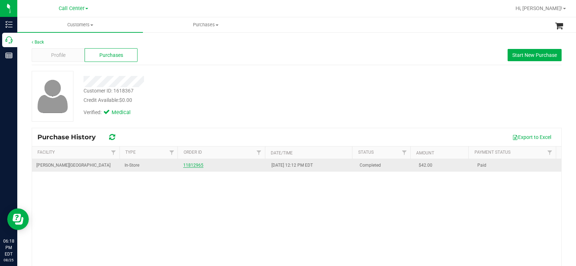
click at [188, 166] on link "11812965" at bounding box center [193, 165] width 20 height 5
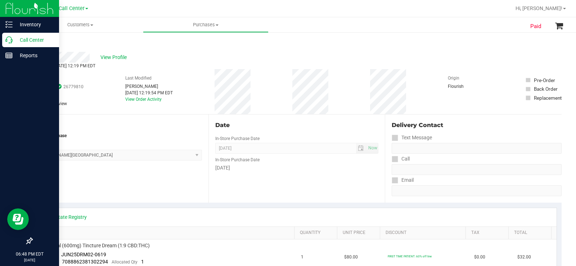
click at [11, 41] on icon at bounding box center [8, 39] width 7 height 7
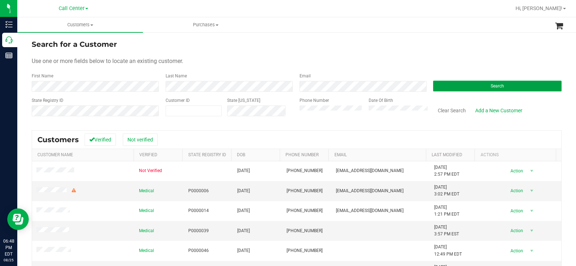
click at [445, 89] on button "Search" at bounding box center [497, 86] width 129 height 11
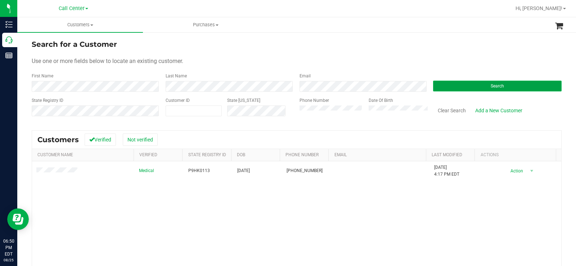
click at [484, 82] on button "Search" at bounding box center [497, 86] width 129 height 11
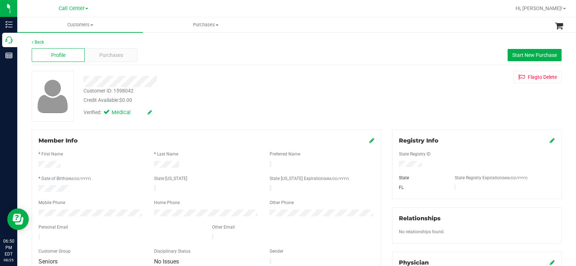
click at [286, 135] on div "Member Info * First Name * Last Name Preferred Name * Date of Birth (MM/DD/YYYY…" at bounding box center [207, 202] width 350 height 144
click at [181, 81] on div at bounding box center [213, 81] width 270 height 11
click at [84, 82] on div "Customer ID: 1598042 Credit Available: $0.00 Verified: Medical" at bounding box center [213, 95] width 270 height 49
click at [159, 97] on div "Credit Available: $0.00" at bounding box center [214, 100] width 260 height 8
click at [139, 105] on div "Verified: Medical" at bounding box center [213, 112] width 270 height 16
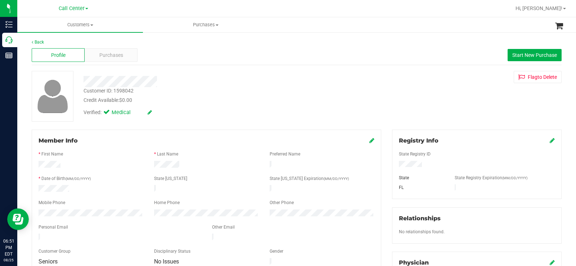
click at [100, 86] on div "Customer ID: 1598042 Credit Available: $0.00 Verified: Medical" at bounding box center [213, 95] width 270 height 49
click at [154, 95] on div "Customer ID: 1598042 Credit Available: $0.00" at bounding box center [213, 95] width 270 height 17
drag, startPoint x: 138, startPoint y: 100, endPoint x: 82, endPoint y: 81, distance: 59.2
click at [82, 81] on div "Customer ID: 1598042 Credit Available: $0.00 Verified: Medical" at bounding box center [213, 95] width 270 height 49
click at [135, 100] on div "Credit Available: $0.00" at bounding box center [214, 100] width 260 height 8
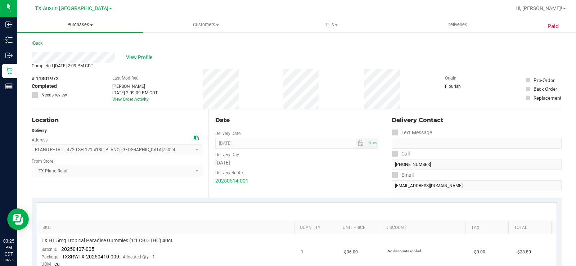
click at [84, 21] on uib-tab-heading "Purchases Summary of purchases Fulfillment All purchases" at bounding box center [80, 24] width 126 height 15
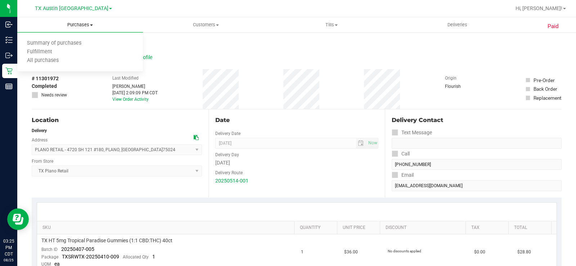
click at [82, 26] on span "Purchases" at bounding box center [80, 25] width 126 height 6
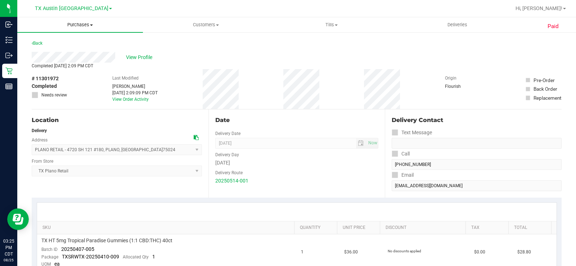
click at [80, 24] on span "Purchases" at bounding box center [80, 25] width 126 height 6
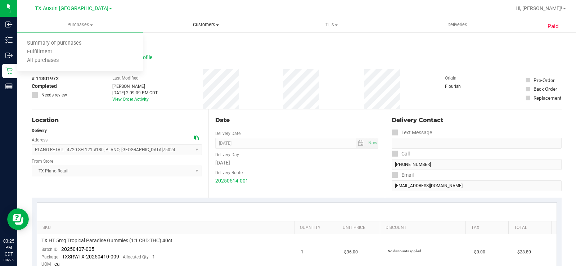
click at [209, 26] on span "Customers" at bounding box center [205, 25] width 125 height 6
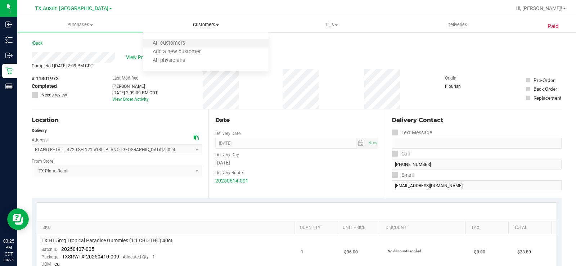
click at [195, 42] on li "All customers" at bounding box center [206, 43] width 126 height 9
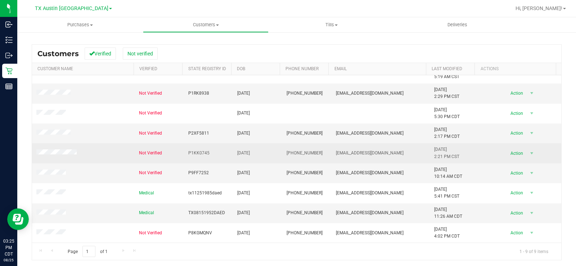
scroll to position [87, 0]
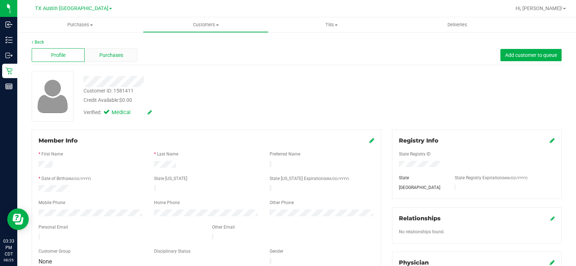
click at [124, 58] on div "Purchases" at bounding box center [111, 55] width 53 height 14
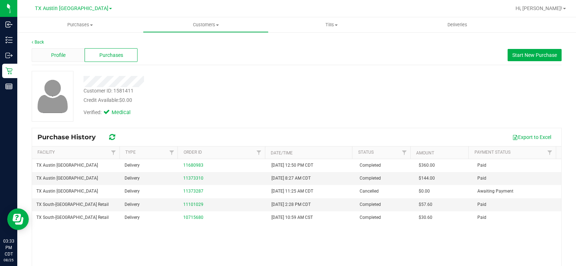
click at [70, 58] on div "Profile" at bounding box center [58, 55] width 53 height 14
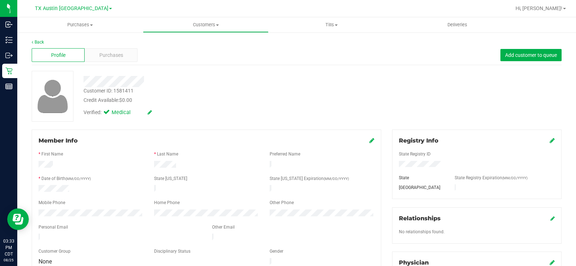
drag, startPoint x: 177, startPoint y: 163, endPoint x: 148, endPoint y: 165, distance: 28.8
click at [149, 165] on div at bounding box center [207, 165] width 116 height 9
click at [122, 58] on div "Purchases" at bounding box center [111, 55] width 53 height 14
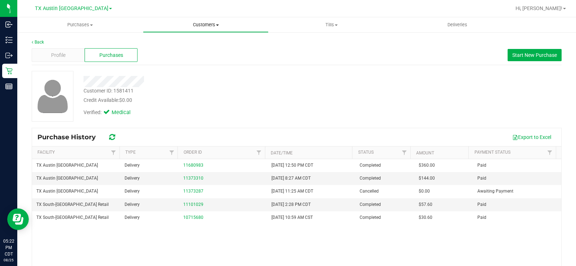
click at [211, 24] on span "Customers" at bounding box center [205, 25] width 125 height 6
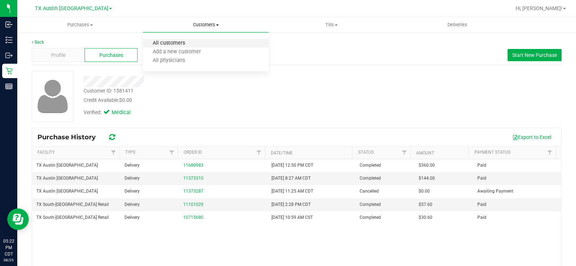
click at [194, 45] on span "All customers" at bounding box center [169, 43] width 52 height 6
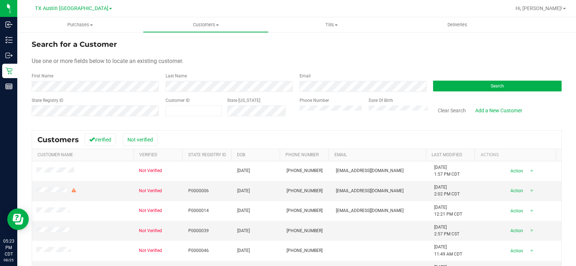
drag, startPoint x: 237, startPoint y: 55, endPoint x: 461, endPoint y: 101, distance: 229.3
click at [247, 57] on form "Search for a Customer Use one or more fields below to locate an existing custom…" at bounding box center [297, 81] width 530 height 84
click at [479, 84] on button "Search" at bounding box center [497, 86] width 129 height 11
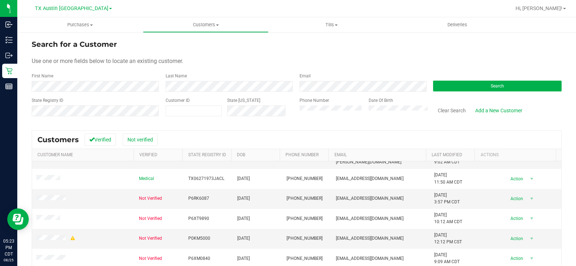
scroll to position [36, 0]
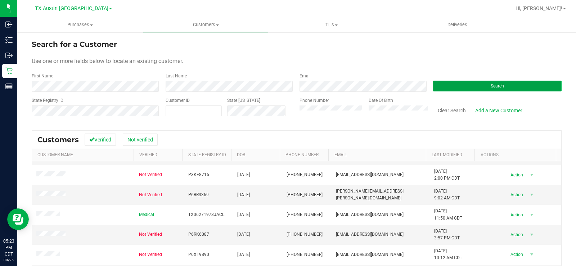
click at [494, 85] on span "Search" at bounding box center [497, 86] width 13 height 5
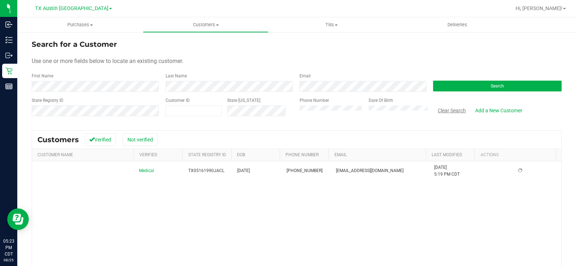
scroll to position [0, 0]
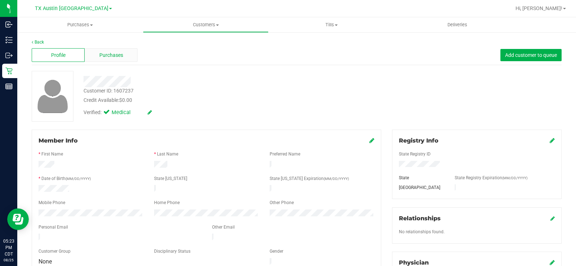
click at [135, 54] on div "Purchases" at bounding box center [111, 55] width 53 height 14
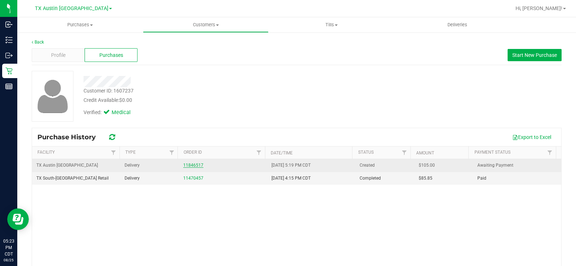
click at [189, 165] on link "11846517" at bounding box center [193, 165] width 20 height 5
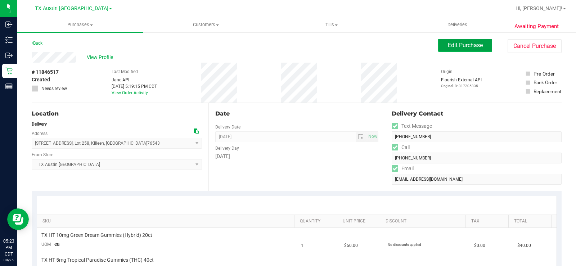
click at [451, 51] on button "Edit Purchase" at bounding box center [465, 45] width 54 height 13
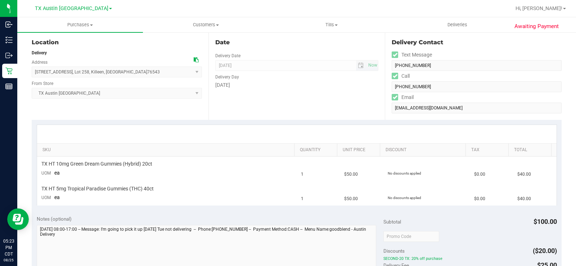
scroll to position [72, 0]
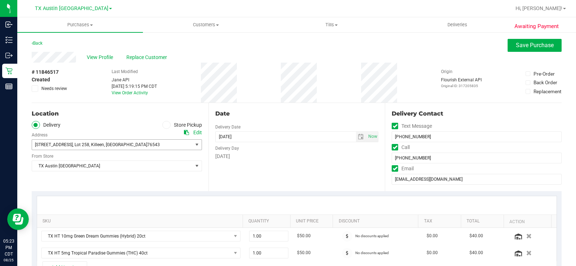
click at [195, 147] on span "select" at bounding box center [197, 145] width 6 height 6
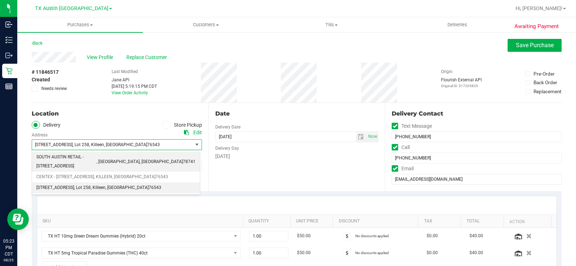
click at [171, 159] on li "SOUTH AUSTIN RETAIL - 7105 E RIVERSIDE DR , AUSTIN , TX 78741" at bounding box center [116, 162] width 168 height 20
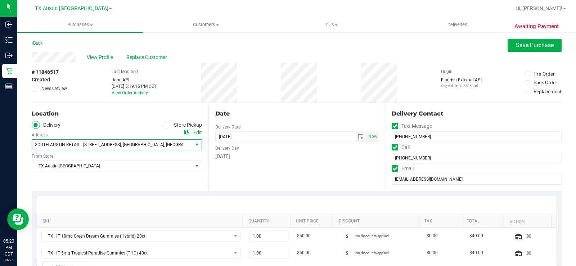
click at [297, 179] on div "Date Delivery Date 08/27/2025 Now 08/27/2025 06:00 PM Now Delivery Day Wednesday" at bounding box center [296, 147] width 177 height 88
click at [359, 137] on span "select" at bounding box center [361, 137] width 6 height 6
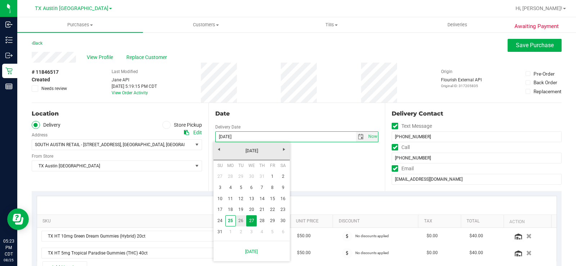
click at [242, 221] on link "26" at bounding box center [241, 220] width 10 height 11
type input "[DATE]"
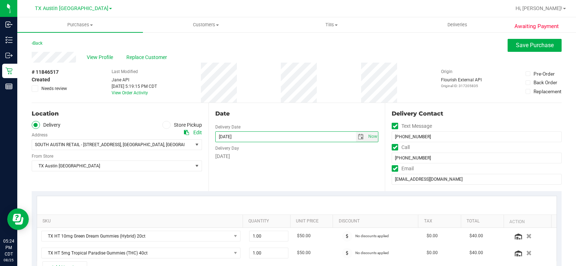
click at [305, 180] on div "Date Delivery Date 08/26/2025 Now 08/26/2025 06:00 PM Now Delivery Day Tuesday" at bounding box center [296, 147] width 177 height 88
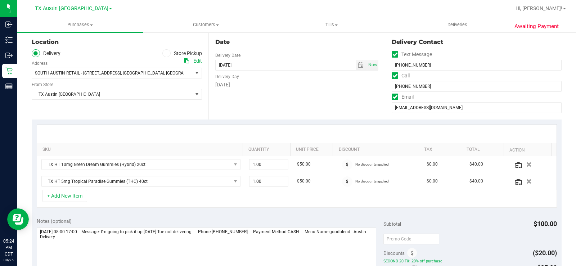
scroll to position [72, 0]
click at [273, 110] on div "Date Delivery Date 08/26/2025 Now 08/26/2025 06:00 PM Now Delivery Day Tuesday" at bounding box center [296, 75] width 177 height 88
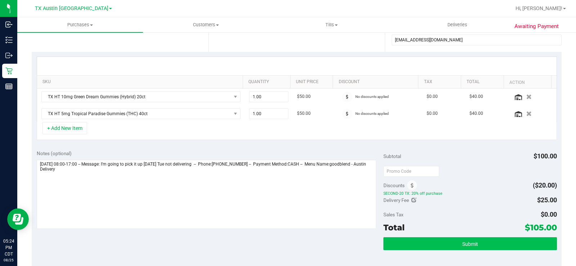
scroll to position [180, 0]
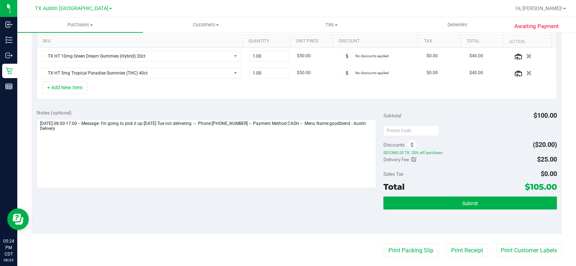
click at [412, 159] on icon at bounding box center [413, 159] width 5 height 5
type input "$25.00"
click at [524, 160] on span "$25.00 25" at bounding box center [530, 160] width 54 height 13
click at [524, 160] on input "25" at bounding box center [530, 162] width 53 height 10
type input "0"
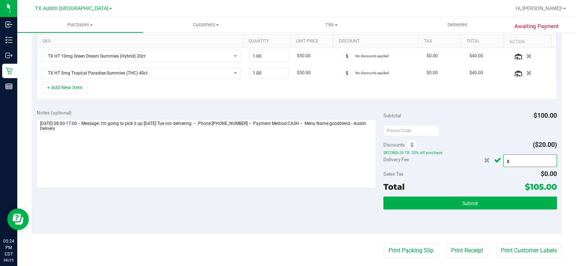
click at [525, 161] on input "0" at bounding box center [530, 162] width 53 height 10
type input "$0.00"
click at [494, 160] on icon "Cancel button" at bounding box center [497, 160] width 7 height 5
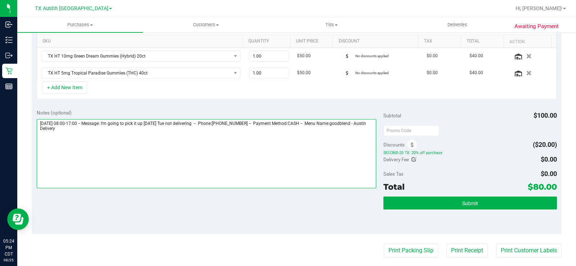
click at [276, 158] on textarea at bounding box center [206, 153] width 339 height 69
click at [277, 148] on textarea at bounding box center [206, 153] width 339 height 69
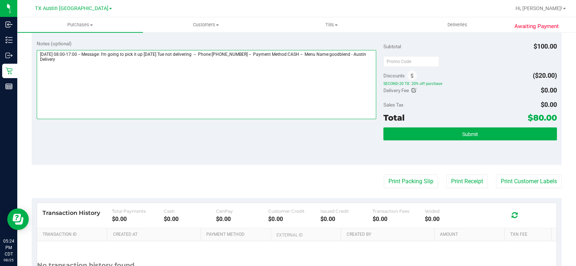
scroll to position [252, 0]
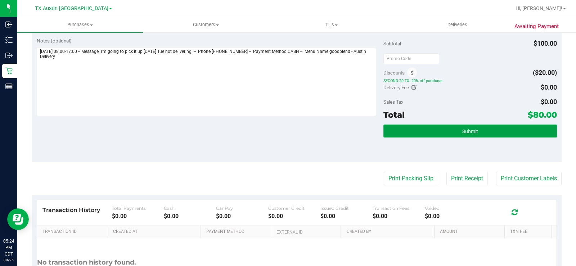
click at [434, 132] on button "Submit" at bounding box center [470, 131] width 174 height 13
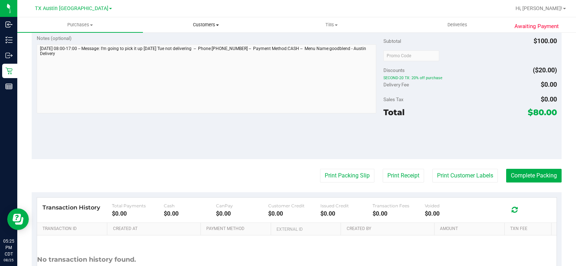
click at [202, 26] on span "Customers" at bounding box center [205, 25] width 125 height 6
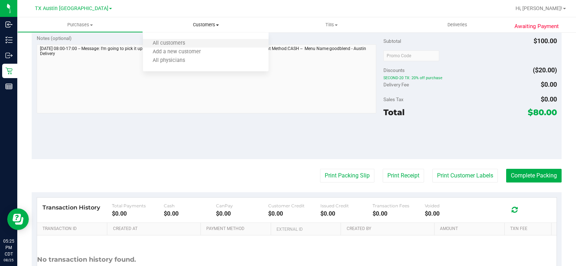
click at [198, 40] on li "All customers" at bounding box center [206, 43] width 126 height 9
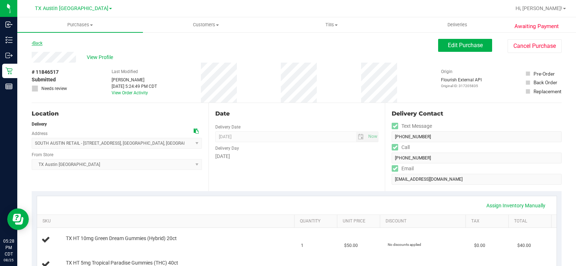
click at [40, 44] on link "Back" at bounding box center [37, 43] width 11 height 5
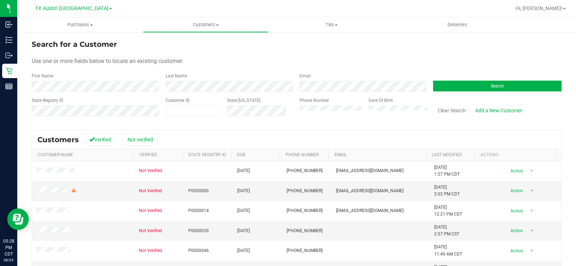
click at [232, 62] on div "Use one or more fields below to locate an existing customer." at bounding box center [297, 61] width 530 height 9
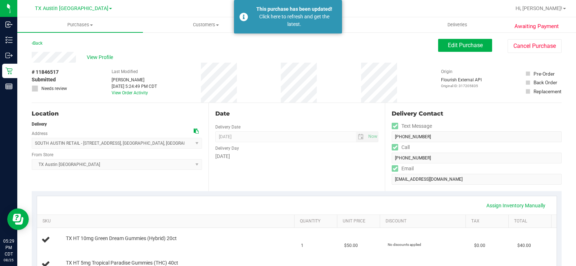
click at [446, 53] on div "Edit Purchase Cancel Purchase" at bounding box center [499, 46] width 123 height 14
click at [456, 50] on button "Edit Purchase" at bounding box center [465, 45] width 54 height 13
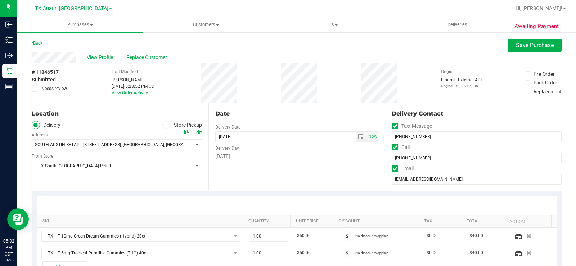
click at [40, 89] on label "Needs review" at bounding box center [50, 88] width 36 height 6
click at [0, 0] on input "Needs review" at bounding box center [0, 0] width 0 height 0
click at [531, 49] on button "Save Purchase" at bounding box center [535, 45] width 54 height 13
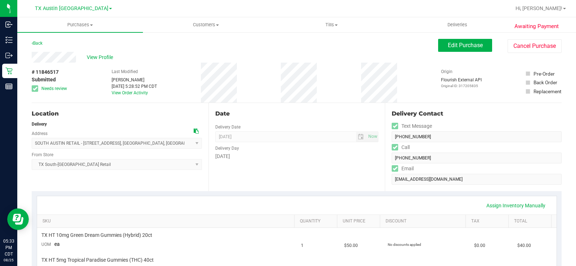
drag, startPoint x: 251, startPoint y: 158, endPoint x: 211, endPoint y: 150, distance: 41.5
click at [211, 150] on div "Date Delivery Date 08/26/2025 Now 08/26/2025 08:00 AM Now Delivery Day Tuesday" at bounding box center [296, 147] width 177 height 88
click at [241, 171] on div "Date Delivery Date 08/26/2025 Now 08/26/2025 08:00 AM Now Delivery Day Tuesday" at bounding box center [296, 147] width 177 height 88
click at [254, 163] on div "Date Delivery Date 08/26/2025 Now 08/26/2025 08:00 AM Now Delivery Day Tuesday" at bounding box center [296, 147] width 177 height 88
click at [212, 125] on div "Date Delivery Date 08/26/2025 Now 08/26/2025 08:00 AM Now Delivery Day Tuesday" at bounding box center [296, 147] width 177 height 88
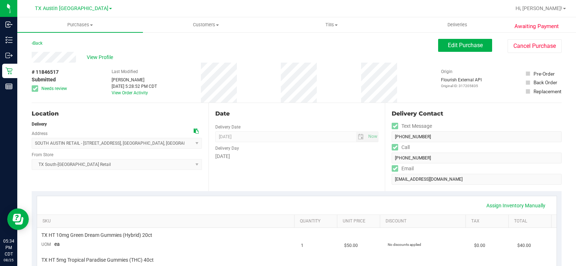
click at [251, 159] on div "[DATE]" at bounding box center [296, 157] width 163 height 8
drag, startPoint x: 248, startPoint y: 158, endPoint x: 218, endPoint y: 132, distance: 39.8
click at [208, 125] on div "Date Delivery Date 08/26/2025 Now 08/26/2025 08:00 AM Now Delivery Day Tuesday" at bounding box center [296, 147] width 177 height 88
click at [275, 172] on div "Date Delivery Date 08/26/2025 Now 08/26/2025 08:00 AM Now Delivery Day Tuesday" at bounding box center [296, 147] width 177 height 88
drag, startPoint x: 248, startPoint y: 159, endPoint x: 211, endPoint y: 127, distance: 49.0
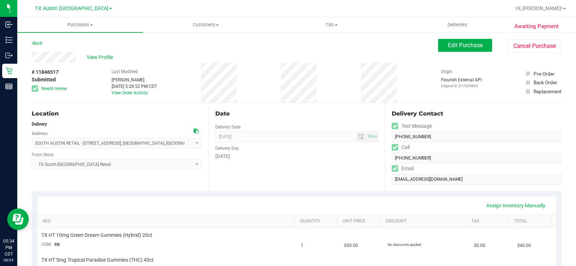
click at [211, 127] on div "Date Delivery Date 08/26/2025 Now 08/26/2025 08:00 AM Now Delivery Day Tuesday" at bounding box center [296, 147] width 177 height 88
click at [269, 174] on div "Date Delivery Date 08/26/2025 Now 08/26/2025 08:00 AM Now Delivery Day Tuesday" at bounding box center [296, 147] width 177 height 88
drag, startPoint x: 253, startPoint y: 156, endPoint x: 213, endPoint y: 123, distance: 52.0
click at [210, 121] on div "Date Delivery Date 08/26/2025 Now 08/26/2025 08:00 AM Now Delivery Day Tuesday" at bounding box center [296, 147] width 177 height 88
click at [273, 168] on div "Date Delivery Date 08/26/2025 Now 08/26/2025 08:00 AM Now Delivery Day Tuesday" at bounding box center [296, 147] width 177 height 88
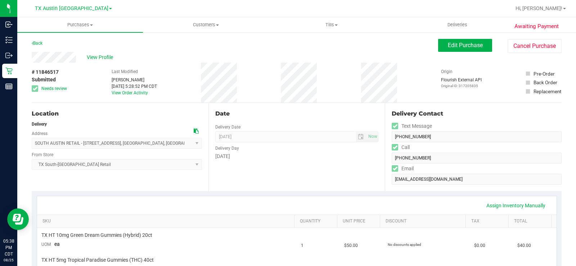
drag, startPoint x: 289, startPoint y: 40, endPoint x: 94, endPoint y: 81, distance: 198.7
click at [287, 40] on div "Back Edit Purchase Cancel Purchase" at bounding box center [297, 45] width 530 height 13
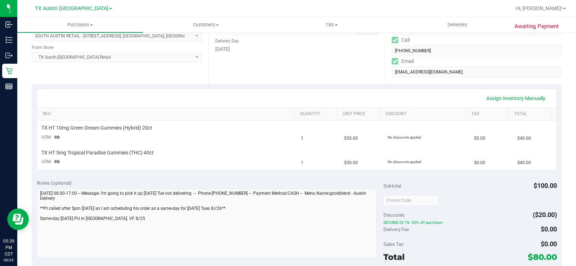
scroll to position [108, 0]
